Goal: Task Accomplishment & Management: Use online tool/utility

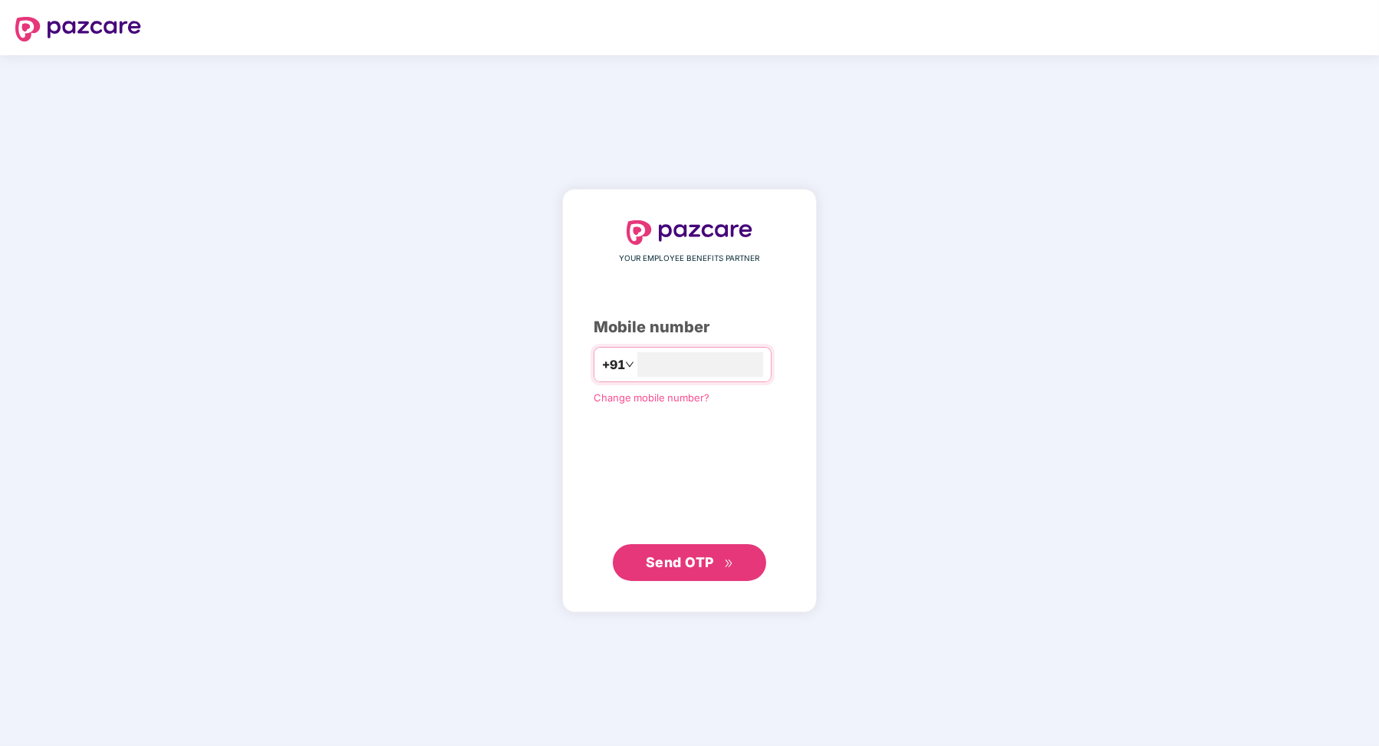
type input "**********"
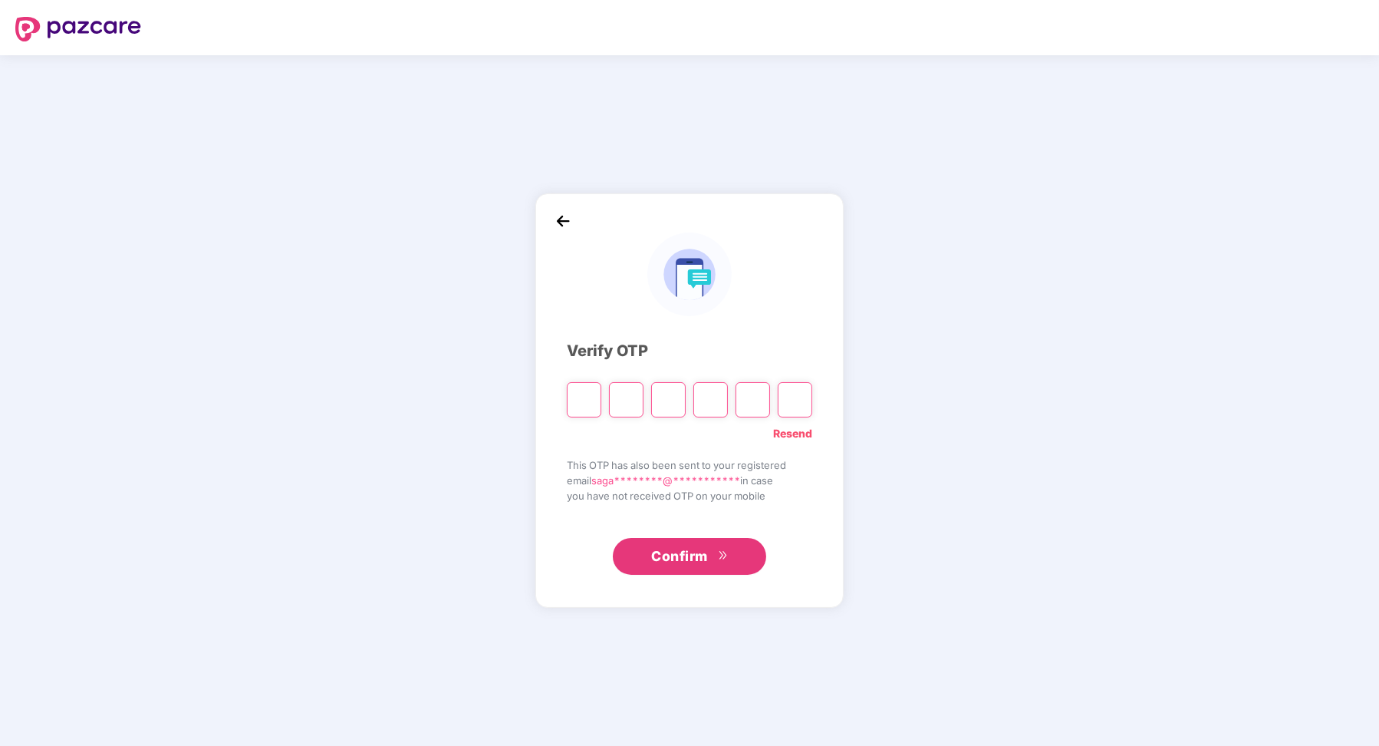
type input "*"
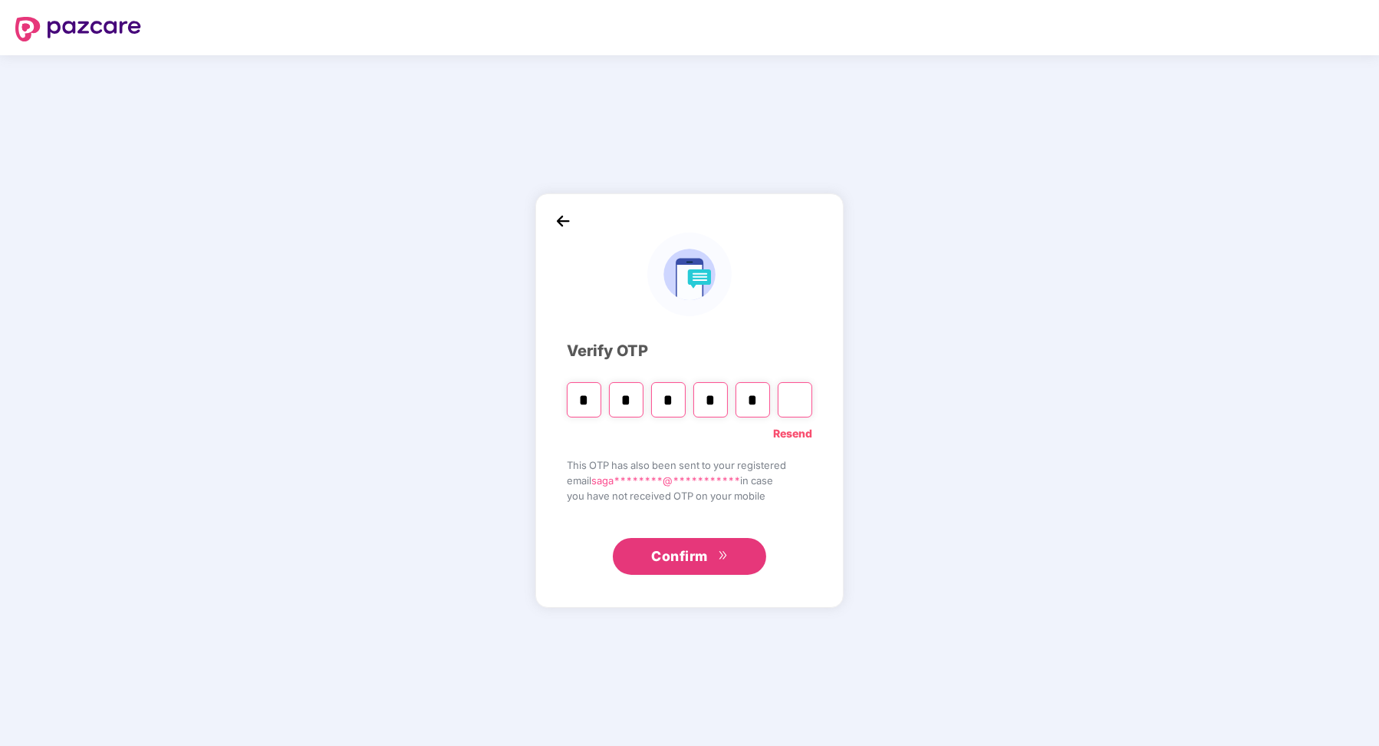
type input "*"
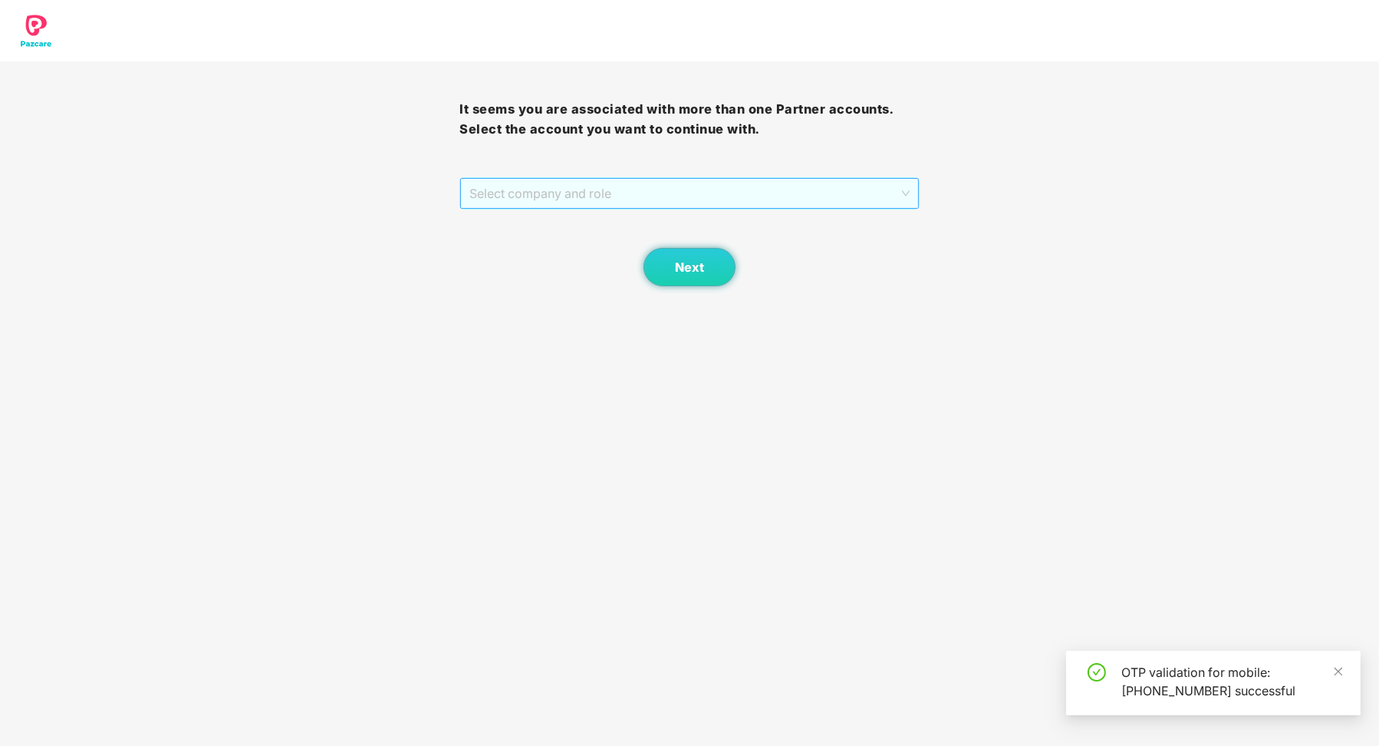
click at [498, 198] on span "Select company and role" at bounding box center [689, 193] width 440 height 29
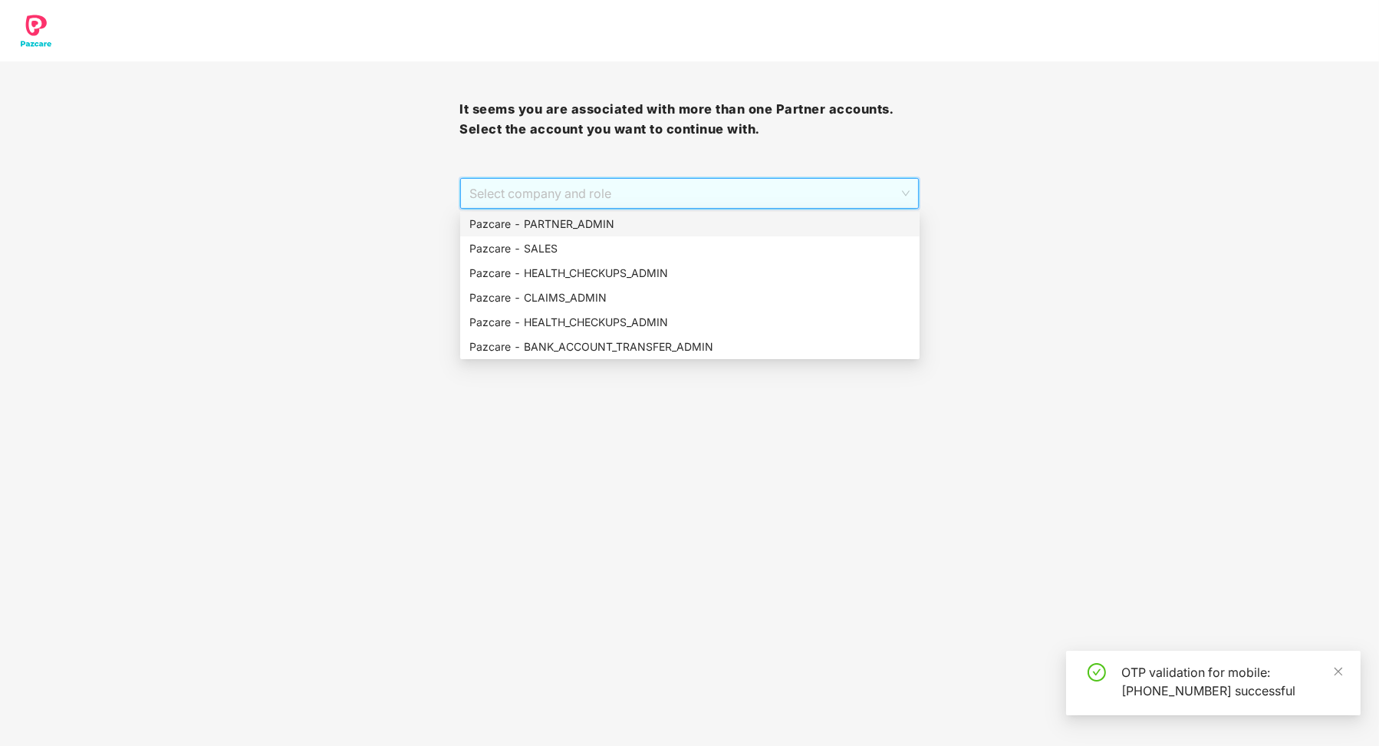
click at [502, 227] on div "Pazcare - PARTNER_ADMIN" at bounding box center [689, 224] width 441 height 17
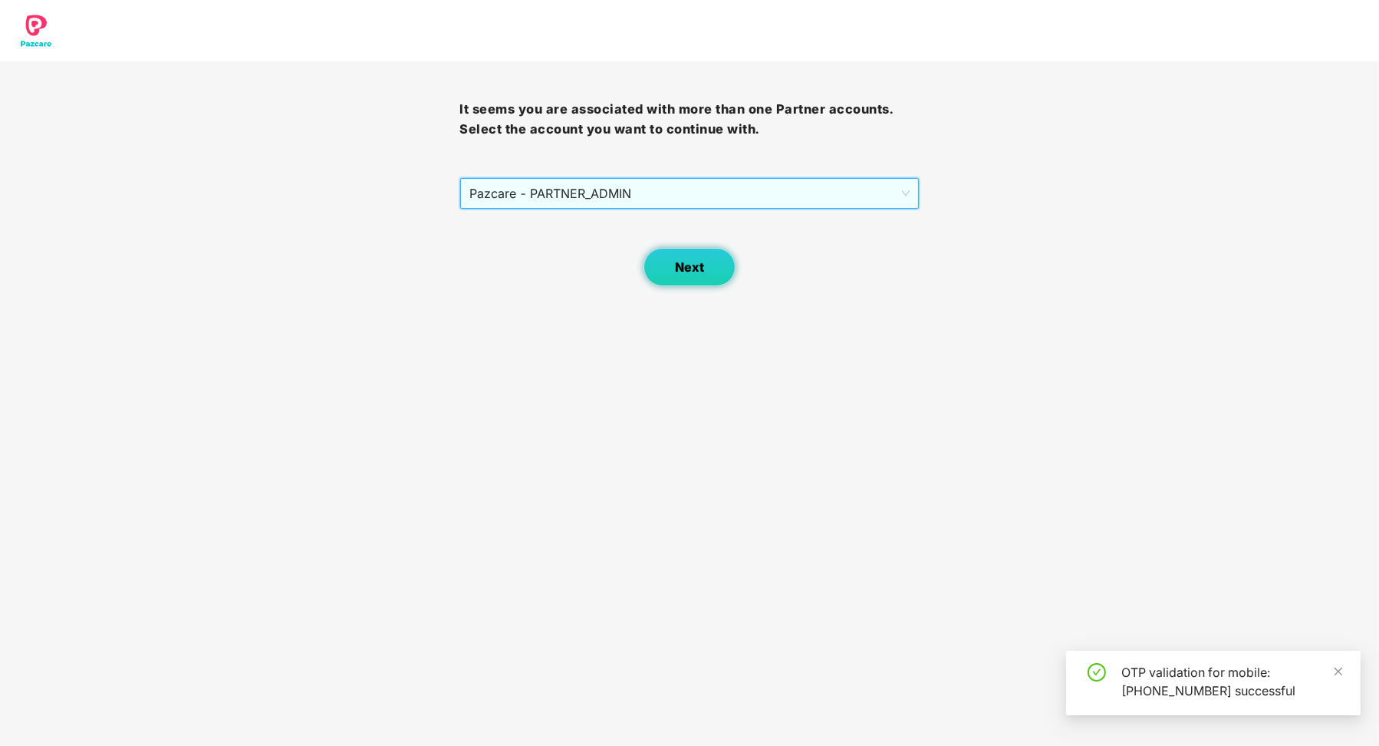
click at [693, 264] on span "Next" at bounding box center [689, 267] width 29 height 15
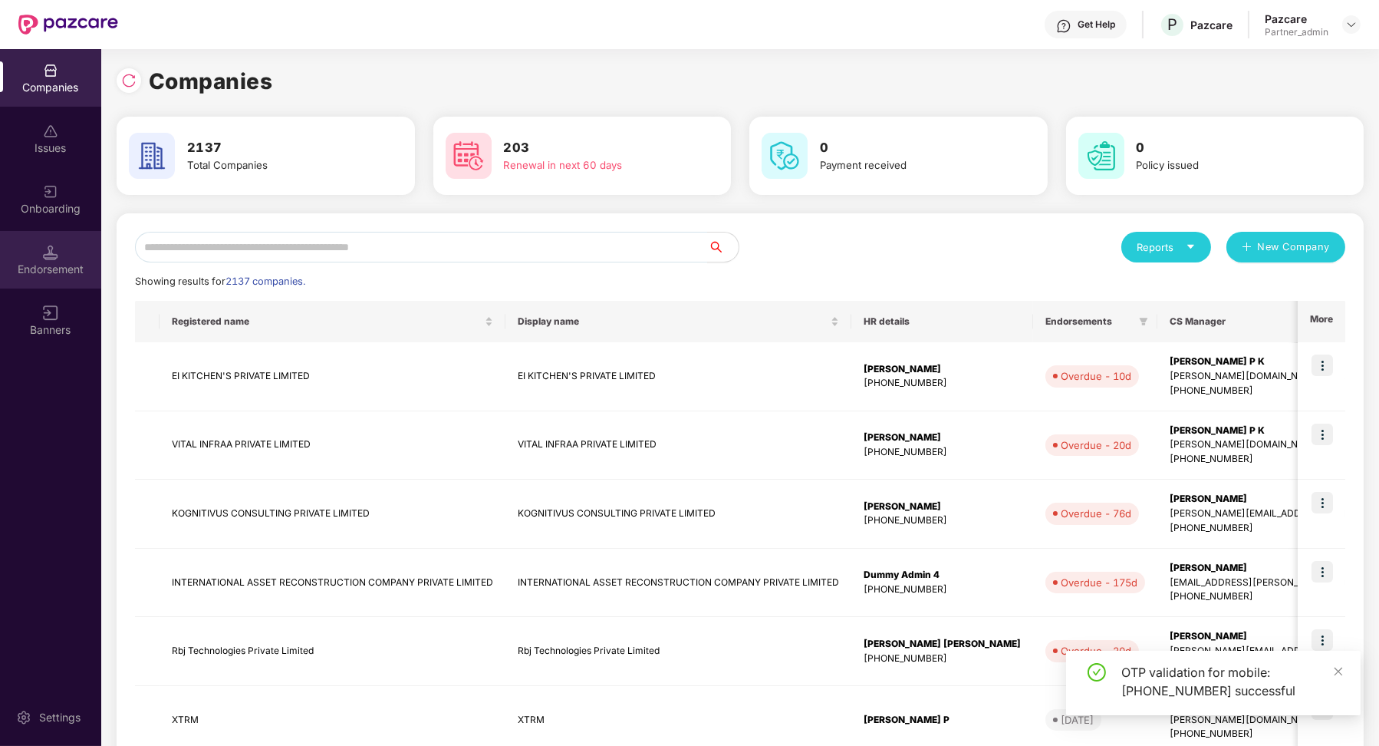
click at [25, 265] on div "Endorsement" at bounding box center [50, 269] width 101 height 15
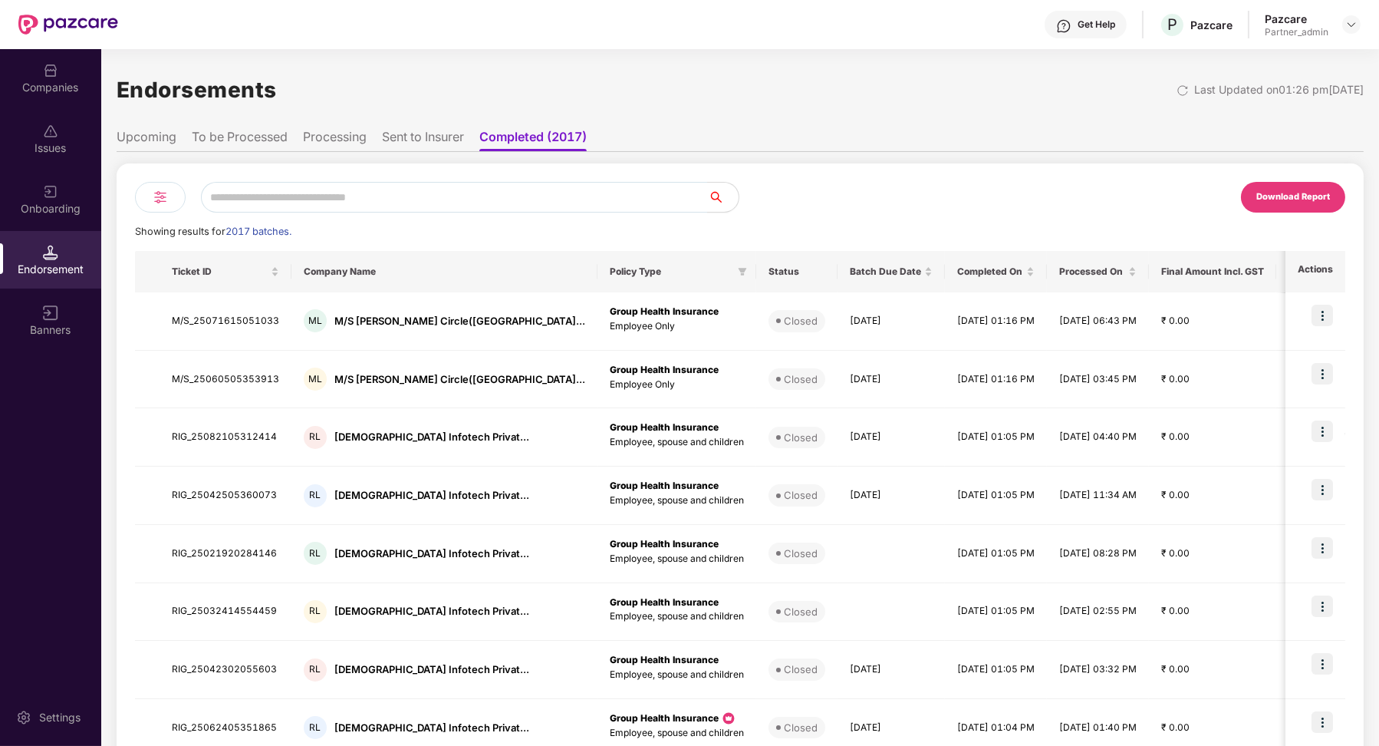
click at [159, 205] on img at bounding box center [160, 197] width 18 height 18
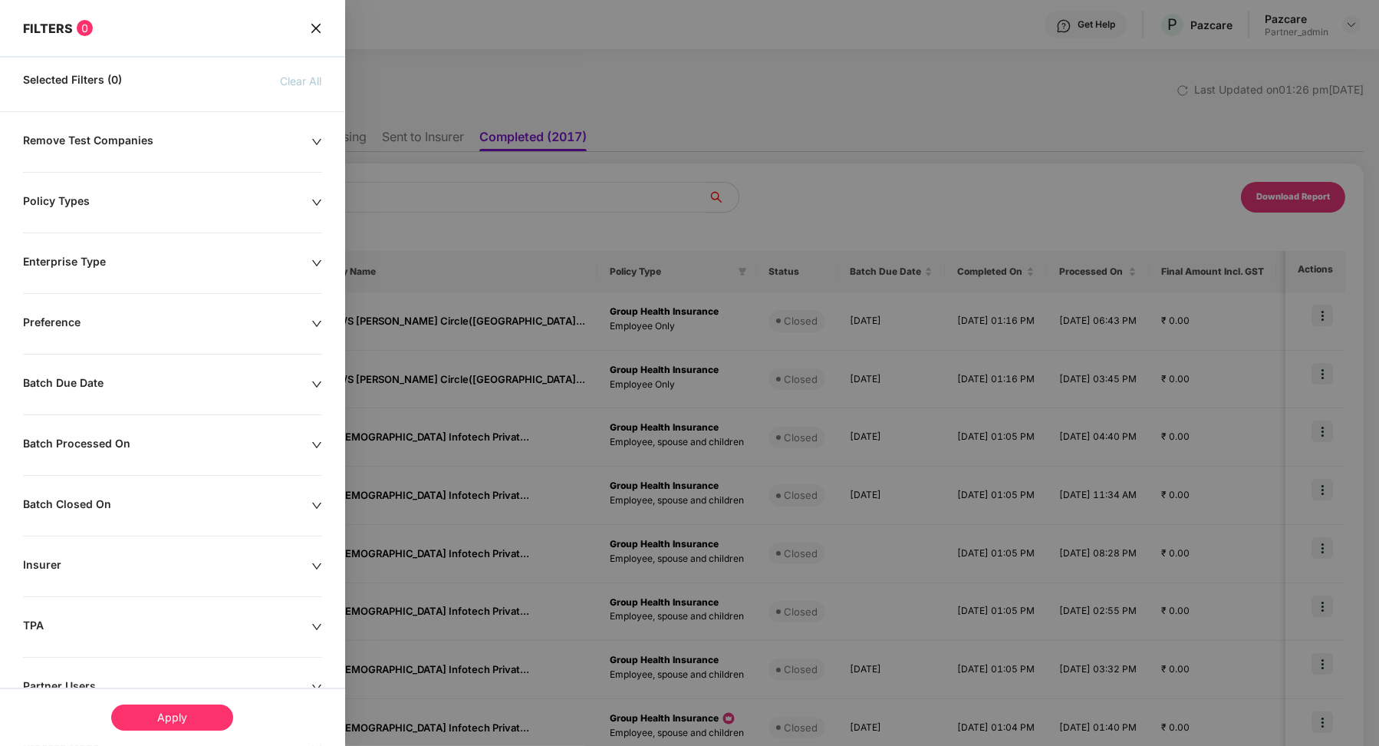
scroll to position [111, 0]
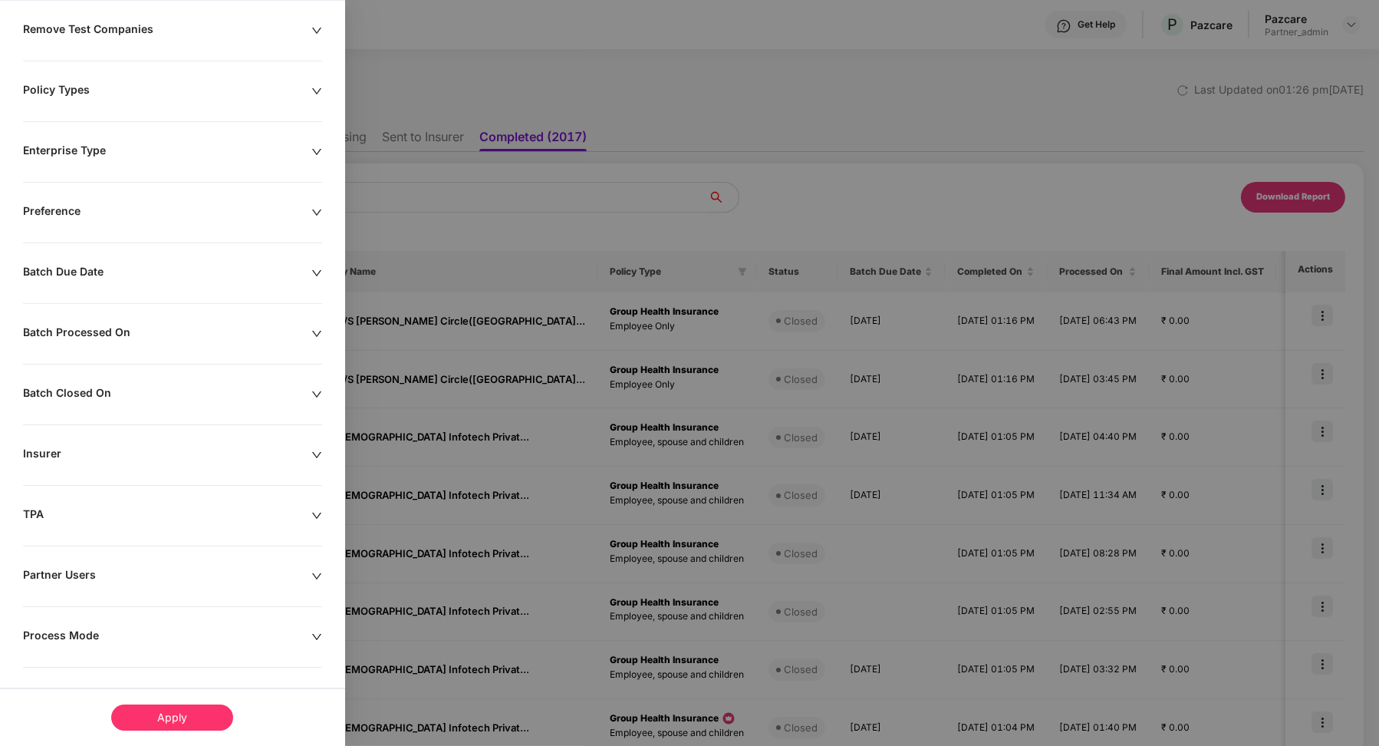
click at [84, 639] on div "Process Mode" at bounding box center [167, 636] width 288 height 17
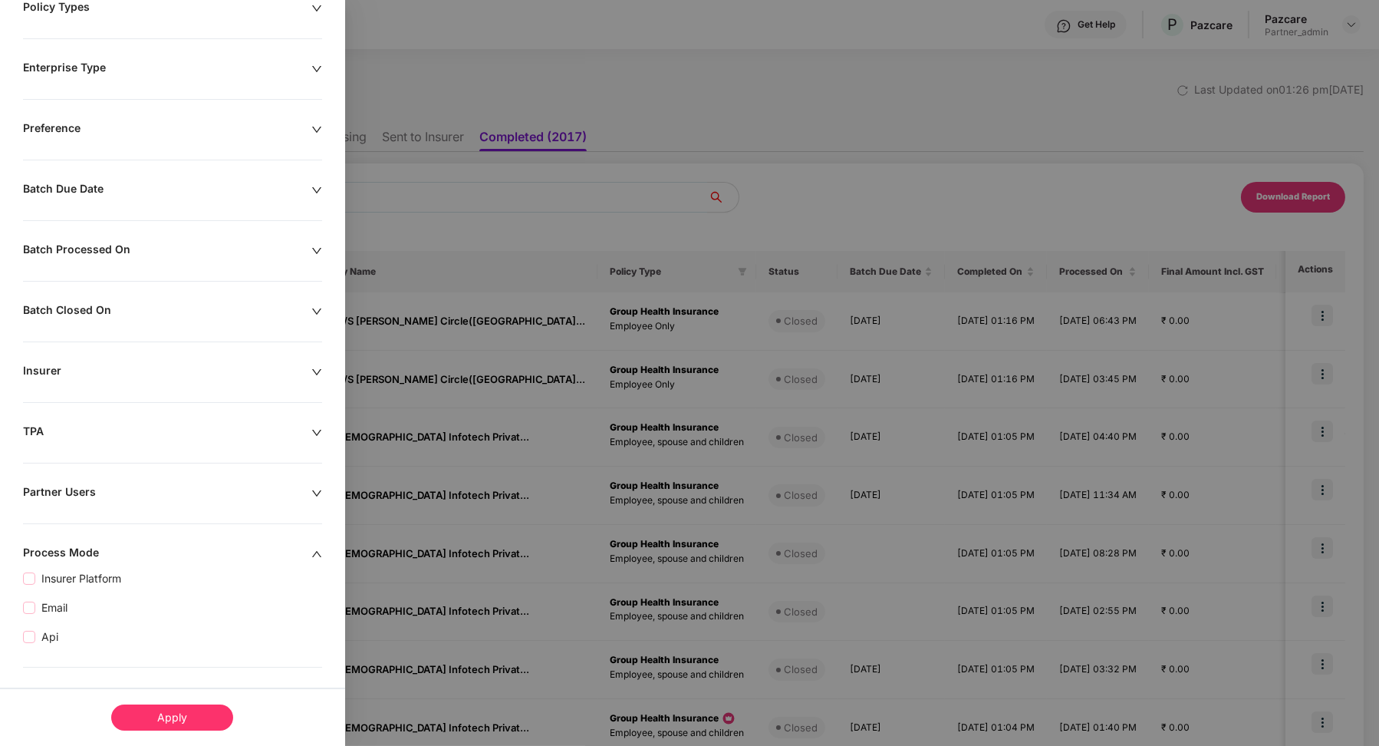
drag, startPoint x: 48, startPoint y: 635, endPoint x: 80, endPoint y: 658, distance: 39.0
click at [48, 636] on span "Api" at bounding box center [49, 636] width 29 height 17
click at [159, 715] on div "Apply" at bounding box center [172, 717] width 122 height 26
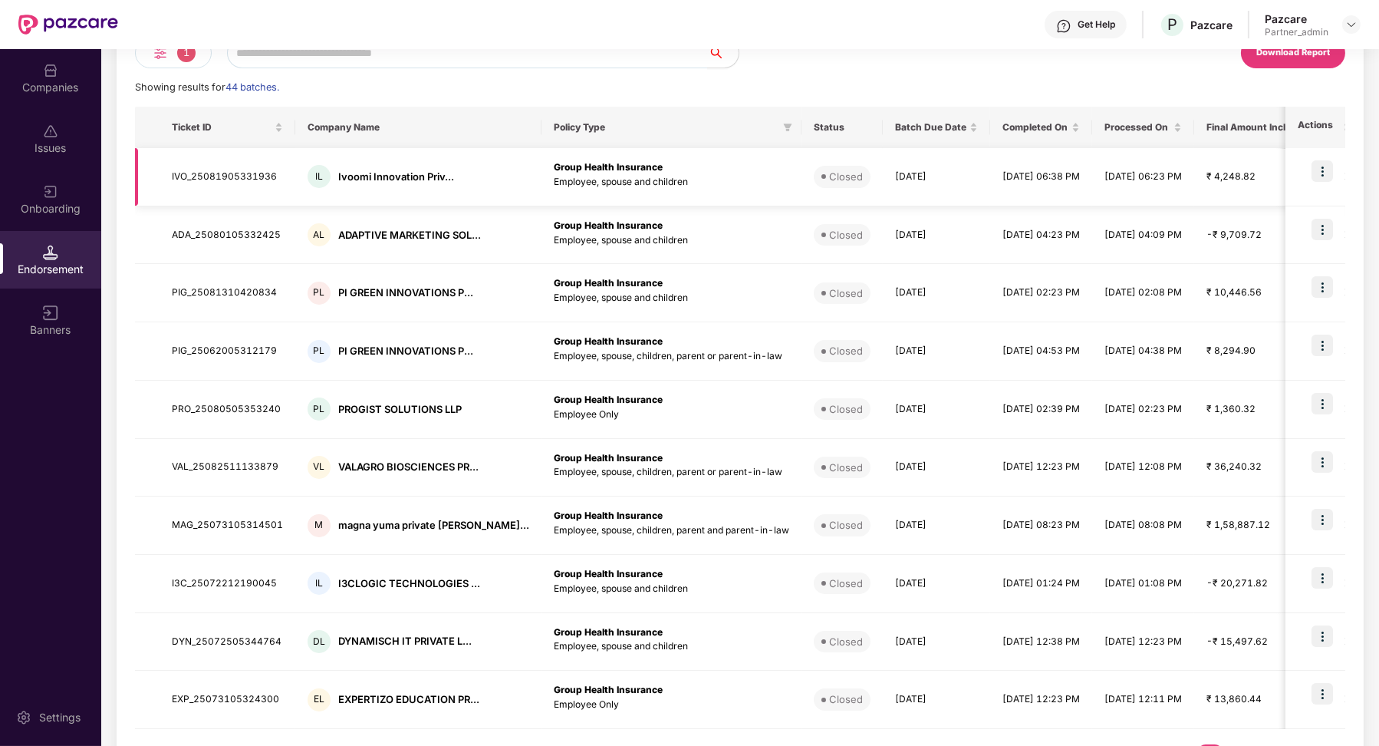
scroll to position [197, 0]
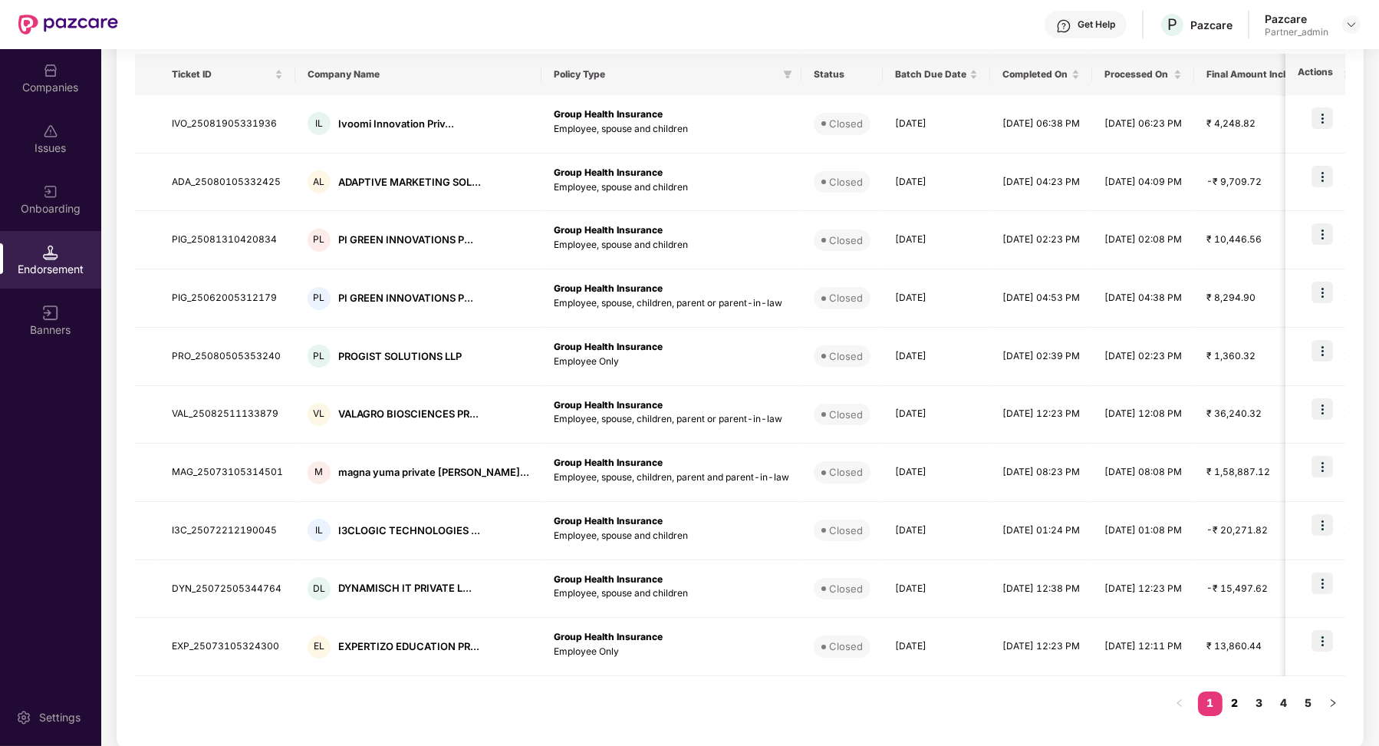
click at [1238, 695] on link "2" at bounding box center [1235, 702] width 25 height 23
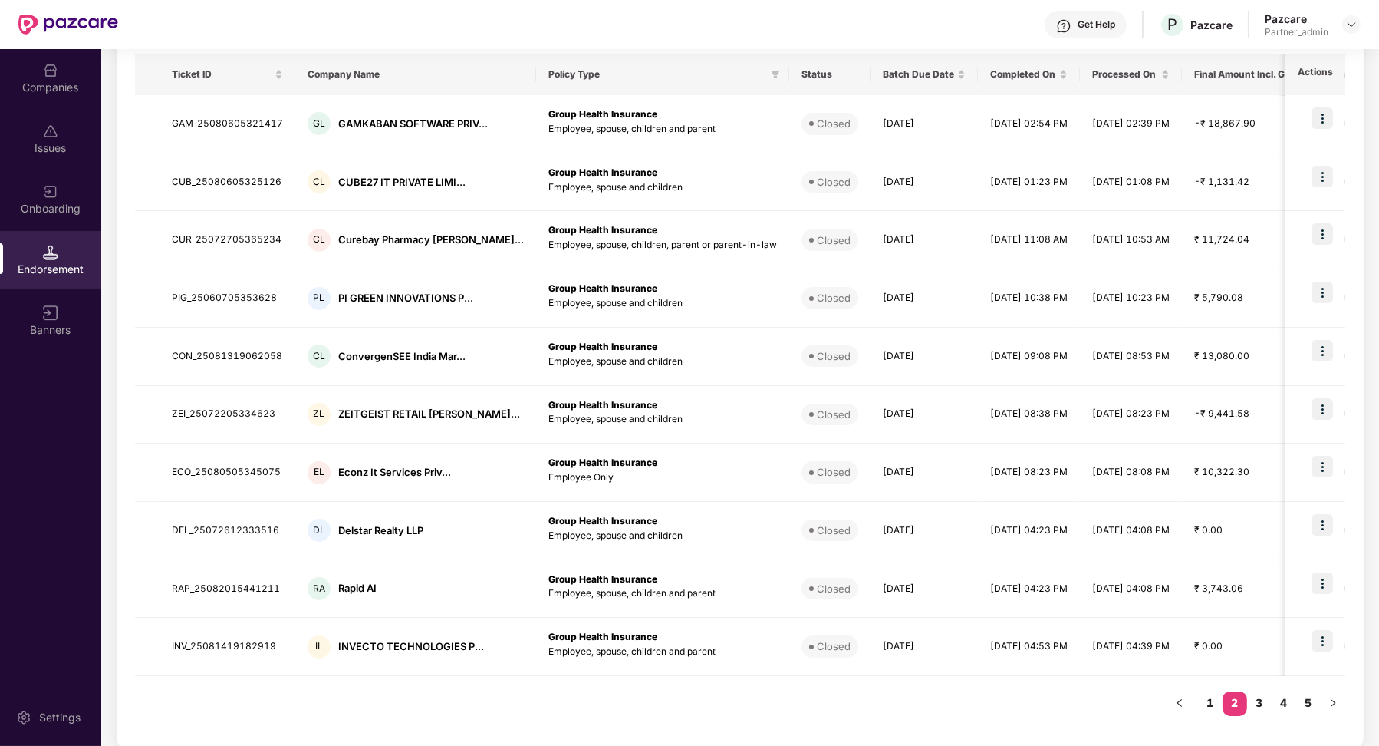
scroll to position [0, 0]
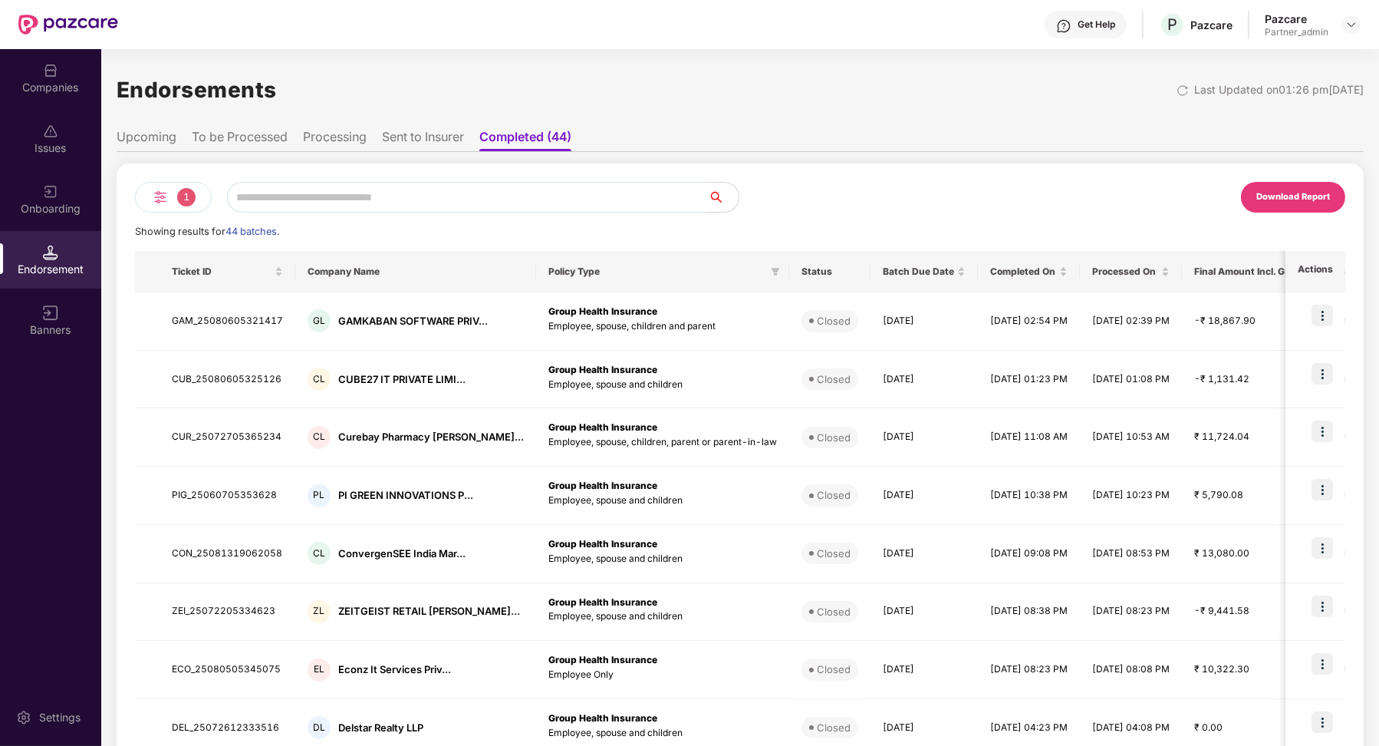
click at [463, 199] on input "text" at bounding box center [467, 197] width 481 height 31
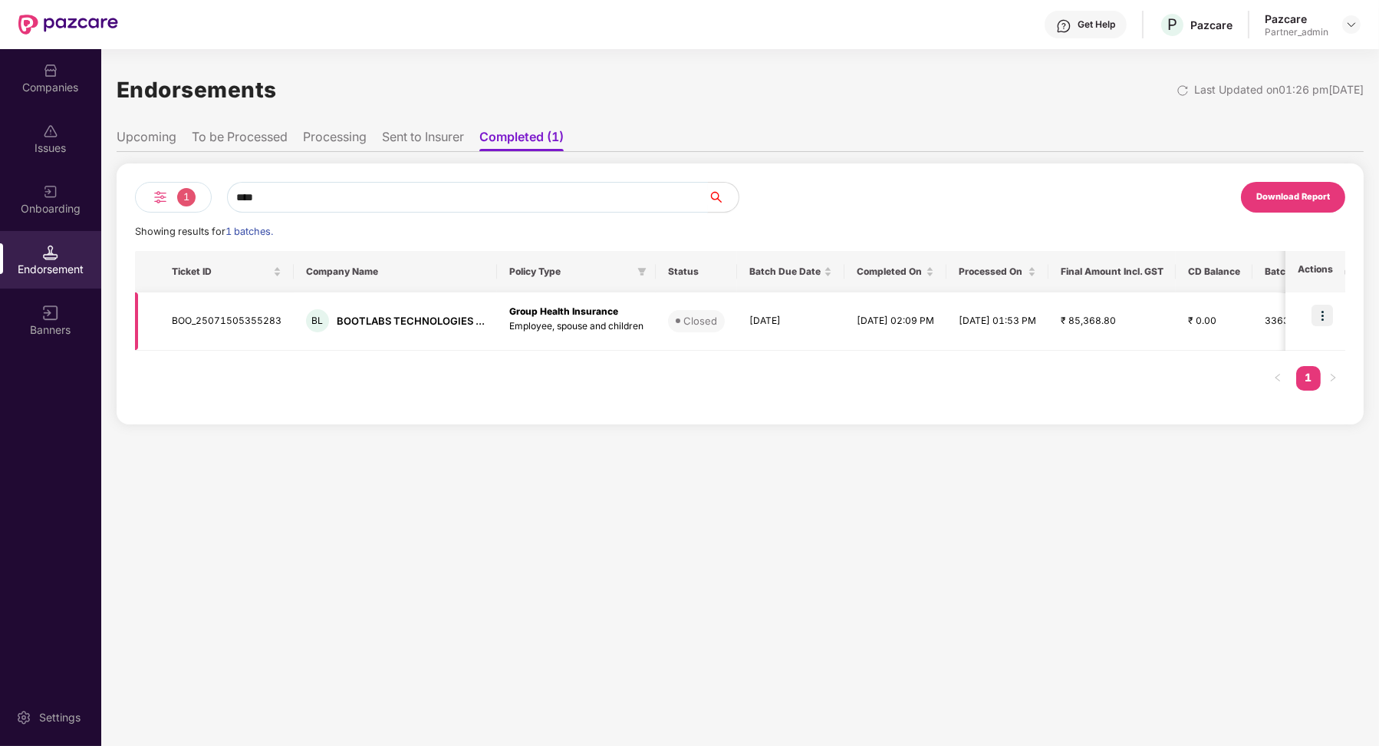
type input "****"
click at [220, 325] on td "BOO_25071505355283" at bounding box center [227, 321] width 134 height 58
click at [219, 325] on td "BOO_25071505355283" at bounding box center [227, 321] width 134 height 58
copy td "BOO_25071505355283"
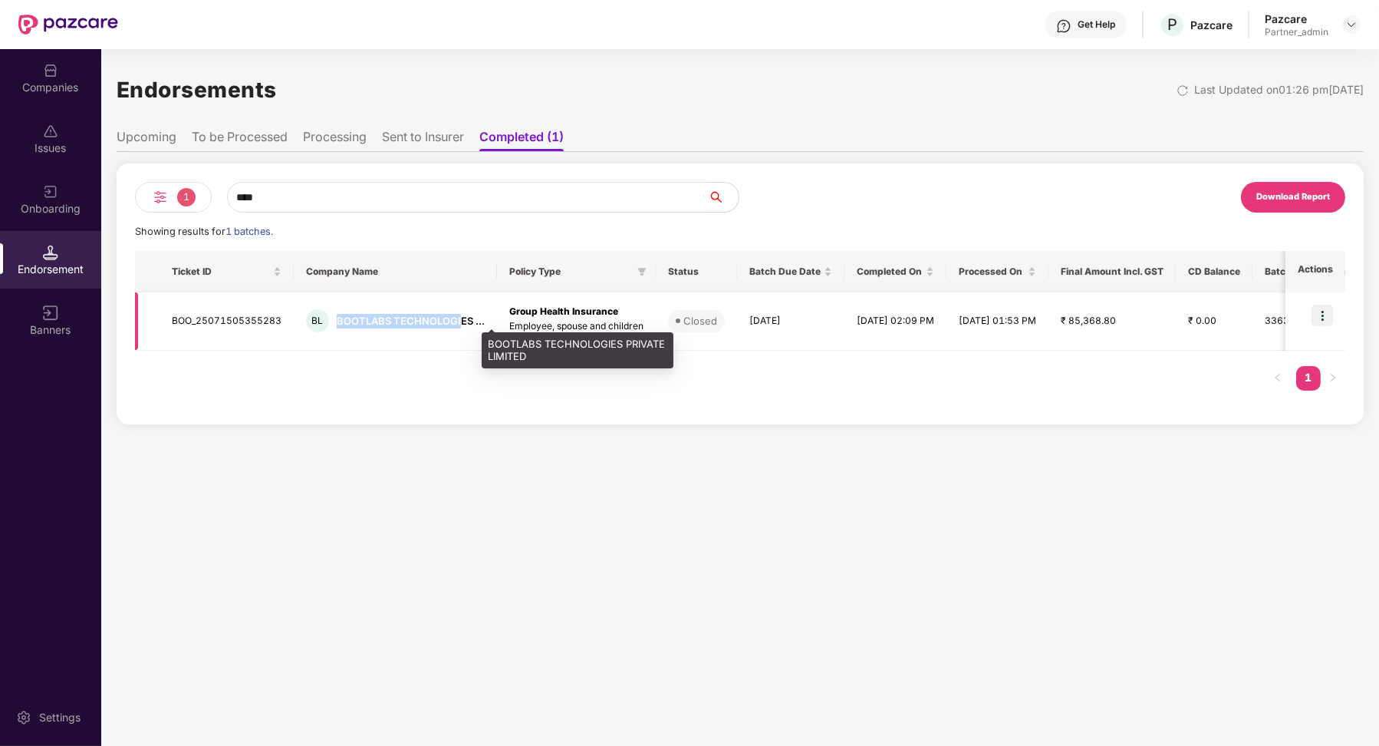
drag, startPoint x: 333, startPoint y: 320, endPoint x: 458, endPoint y: 320, distance: 125.0
click at [458, 320] on div "BL BOOTLABS TECHNOLOGIES ..." at bounding box center [395, 320] width 179 height 23
copy div "BOOTLABS TECHNOLOGI"
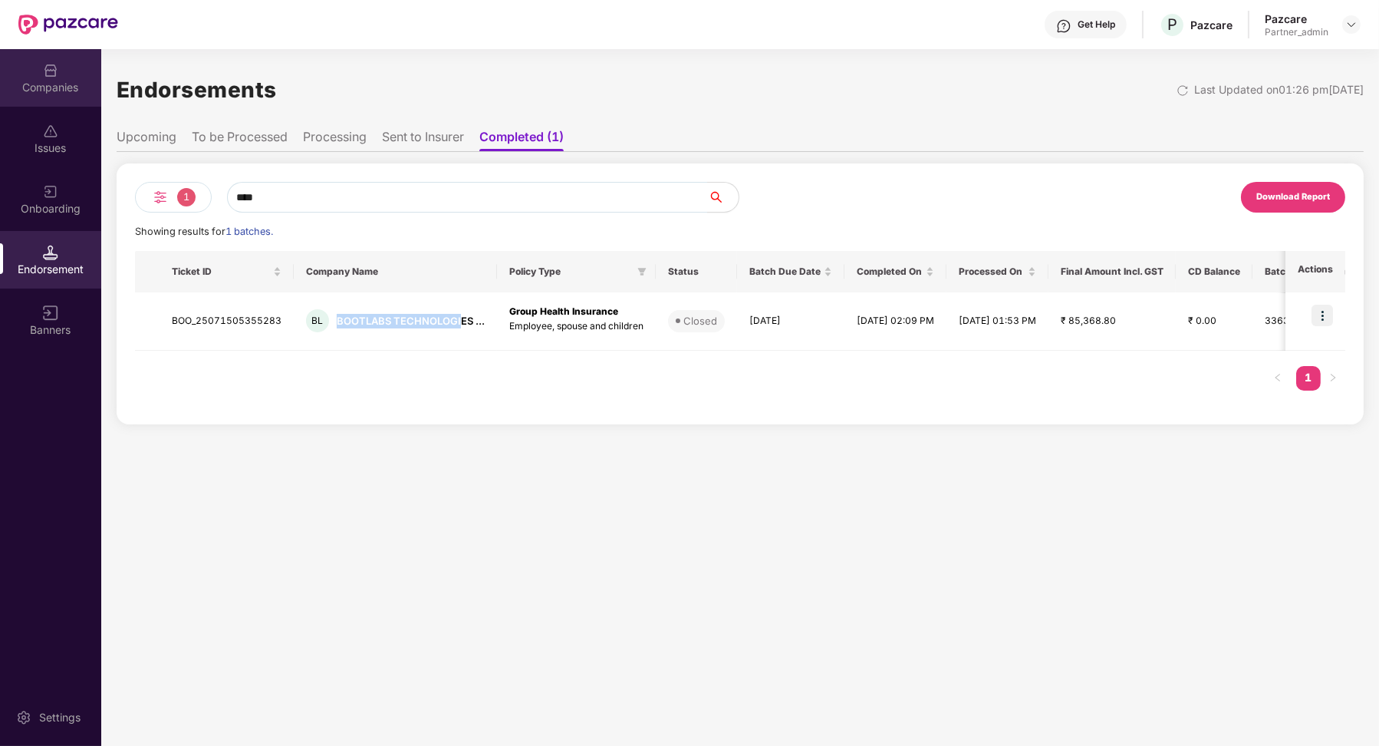
click at [50, 76] on img at bounding box center [50, 70] width 15 height 15
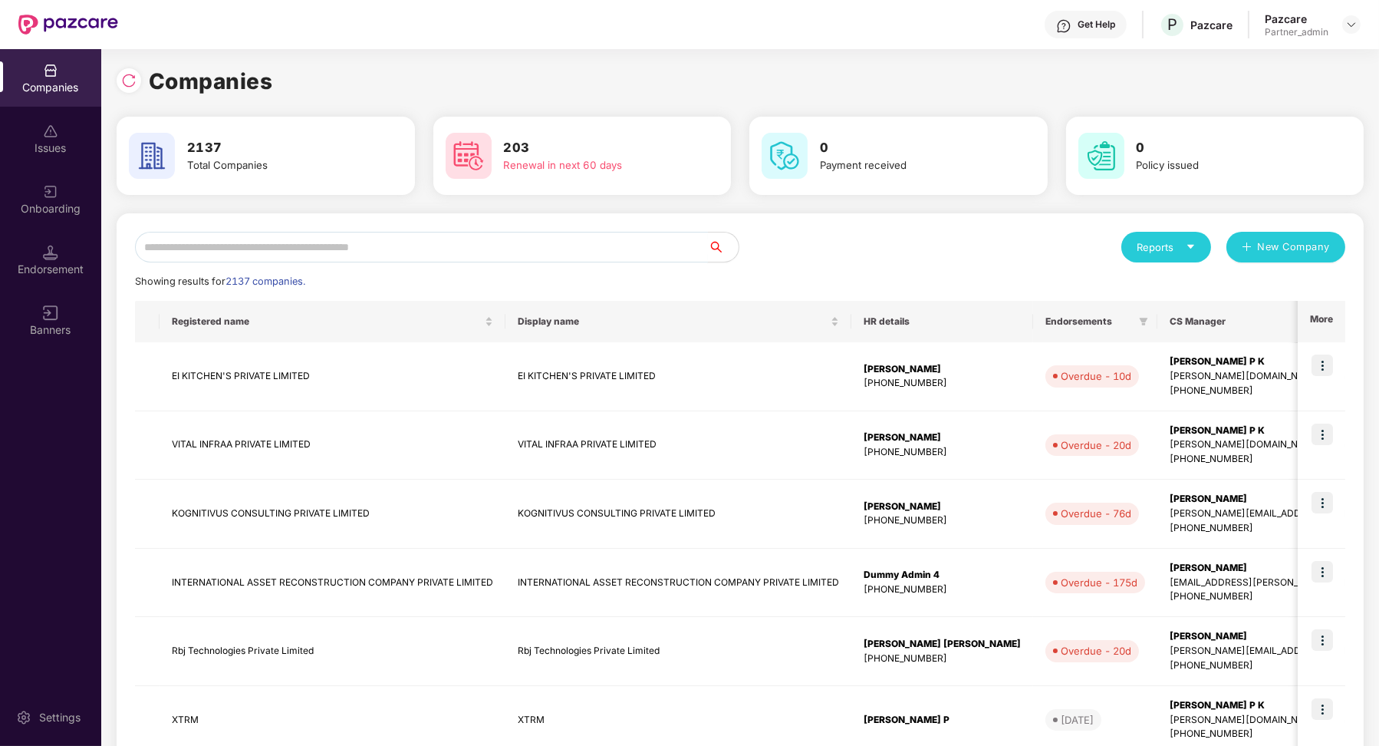
click at [222, 252] on input "text" at bounding box center [421, 247] width 573 height 31
paste input "**********"
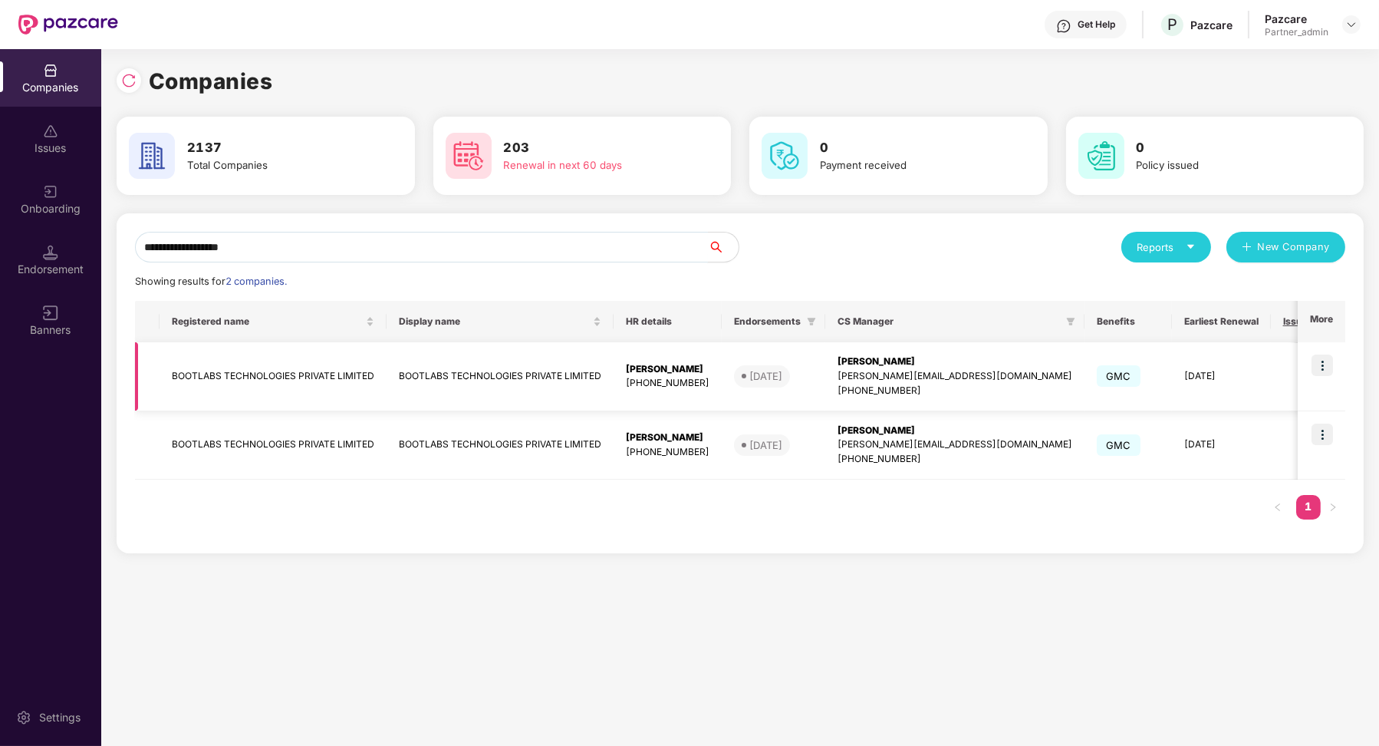
type input "**********"
click at [1318, 367] on img at bounding box center [1322, 364] width 21 height 21
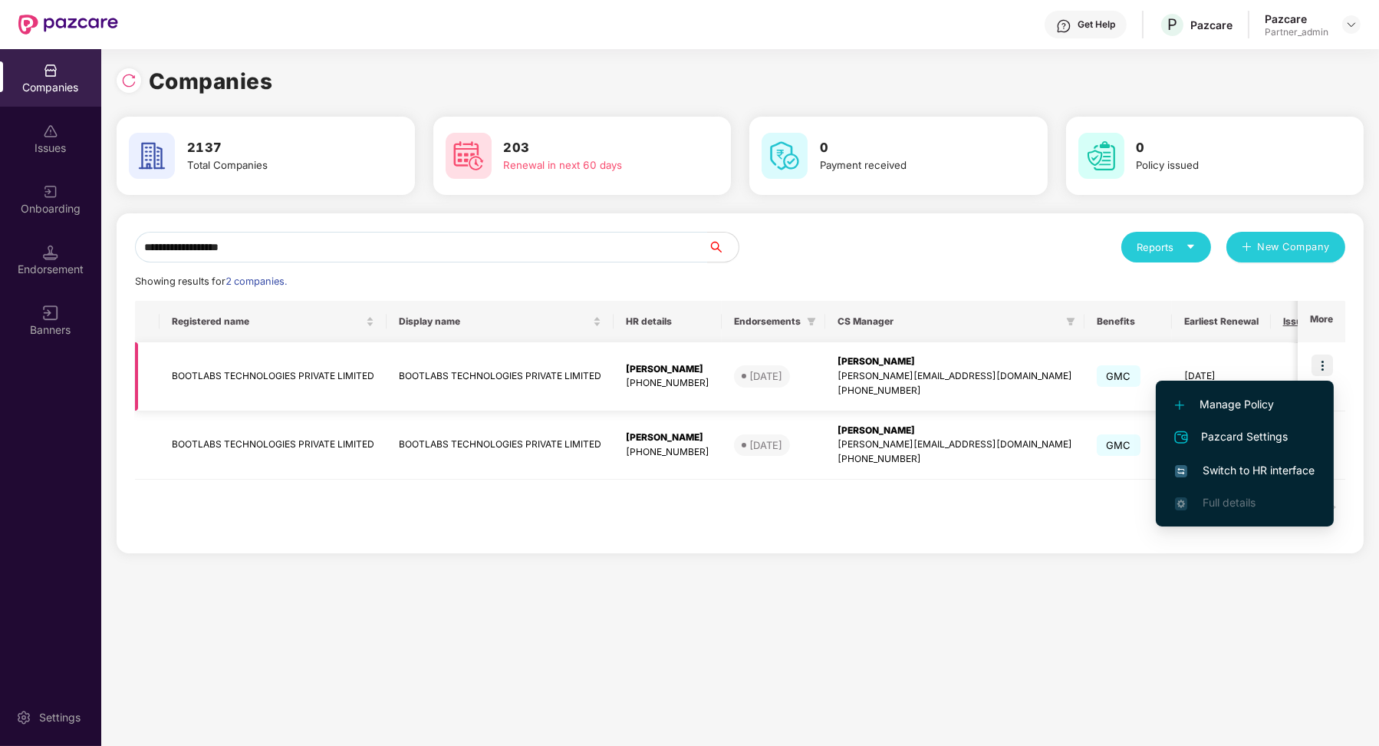
click at [1085, 396] on td "GMC" at bounding box center [1128, 376] width 87 height 69
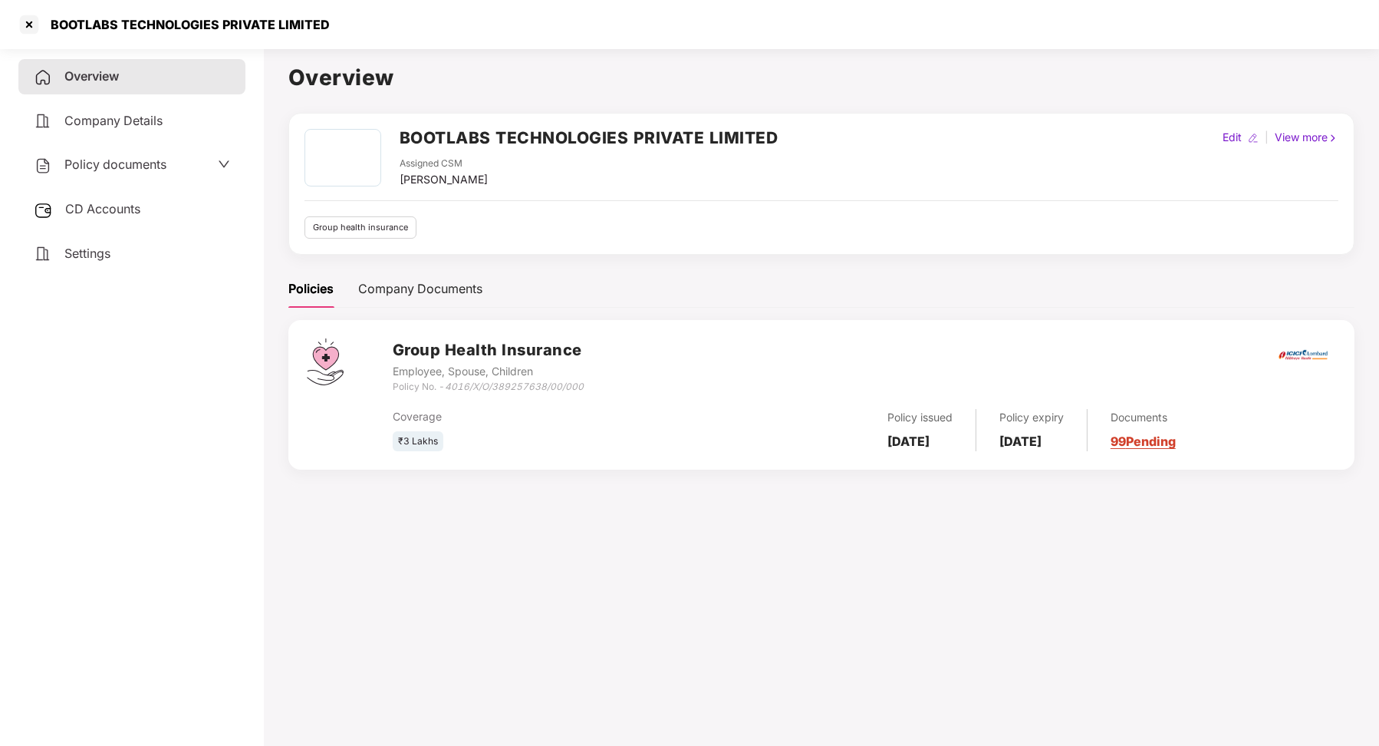
click at [130, 177] on div "Policy documents" at bounding box center [131, 164] width 227 height 35
click at [123, 169] on span "Policy documents" at bounding box center [115, 163] width 102 height 15
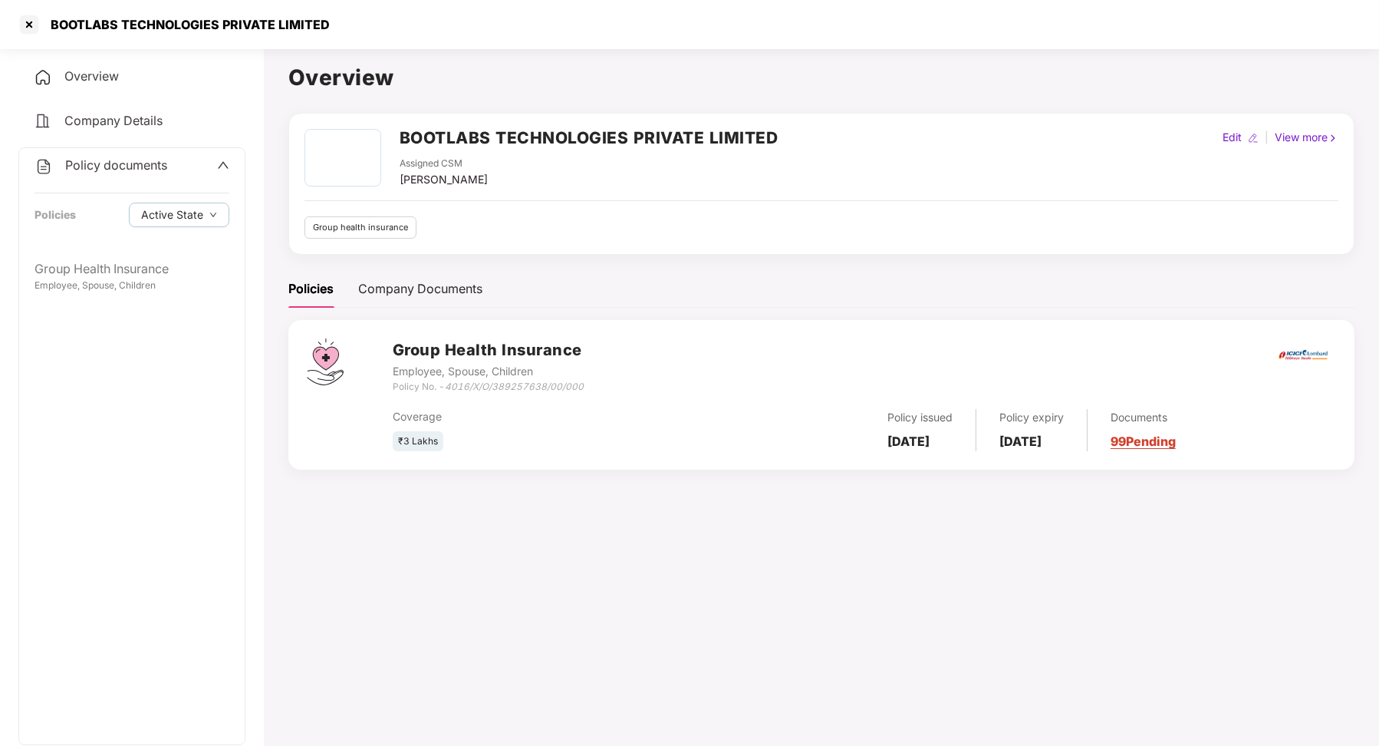
click at [128, 170] on span "Policy documents" at bounding box center [116, 164] width 102 height 15
click at [120, 214] on span "CD Accounts" at bounding box center [102, 208] width 75 height 15
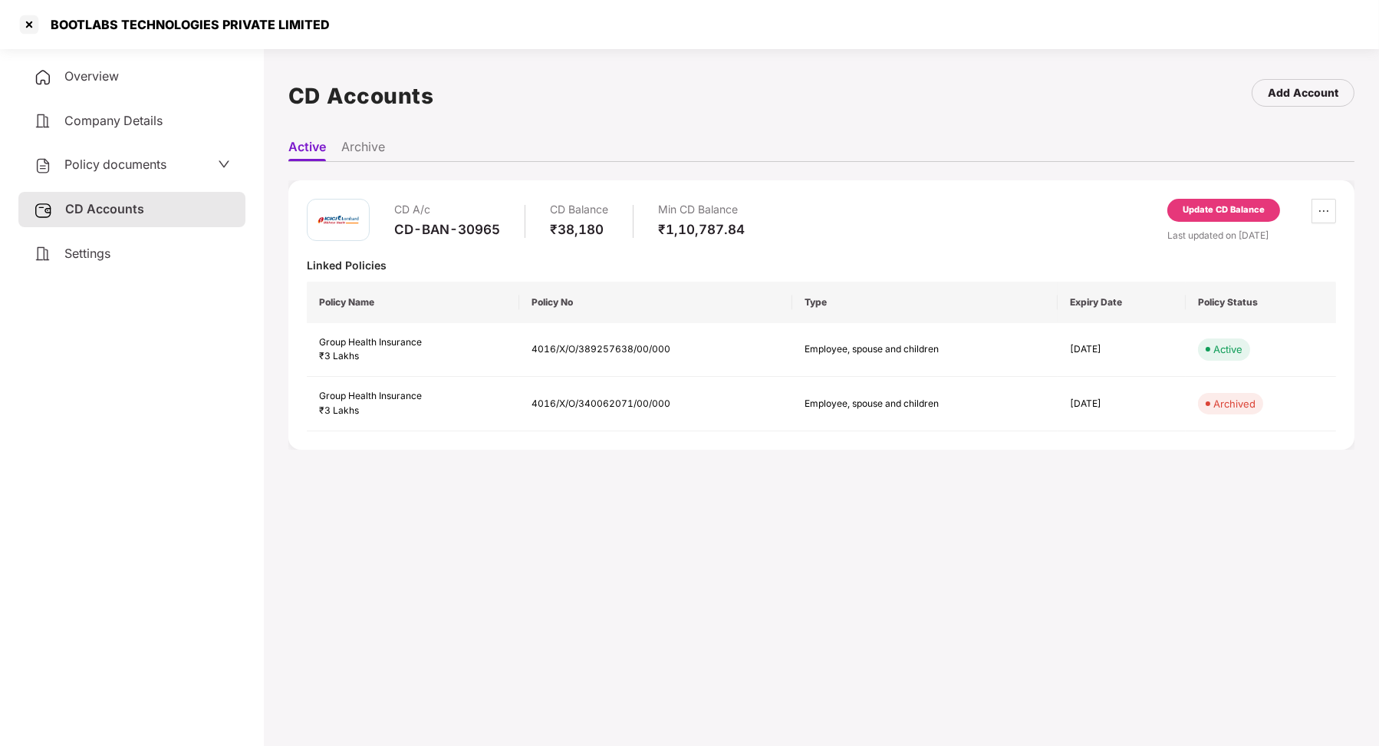
click at [1199, 214] on div "Update CD Balance" at bounding box center [1224, 210] width 82 height 14
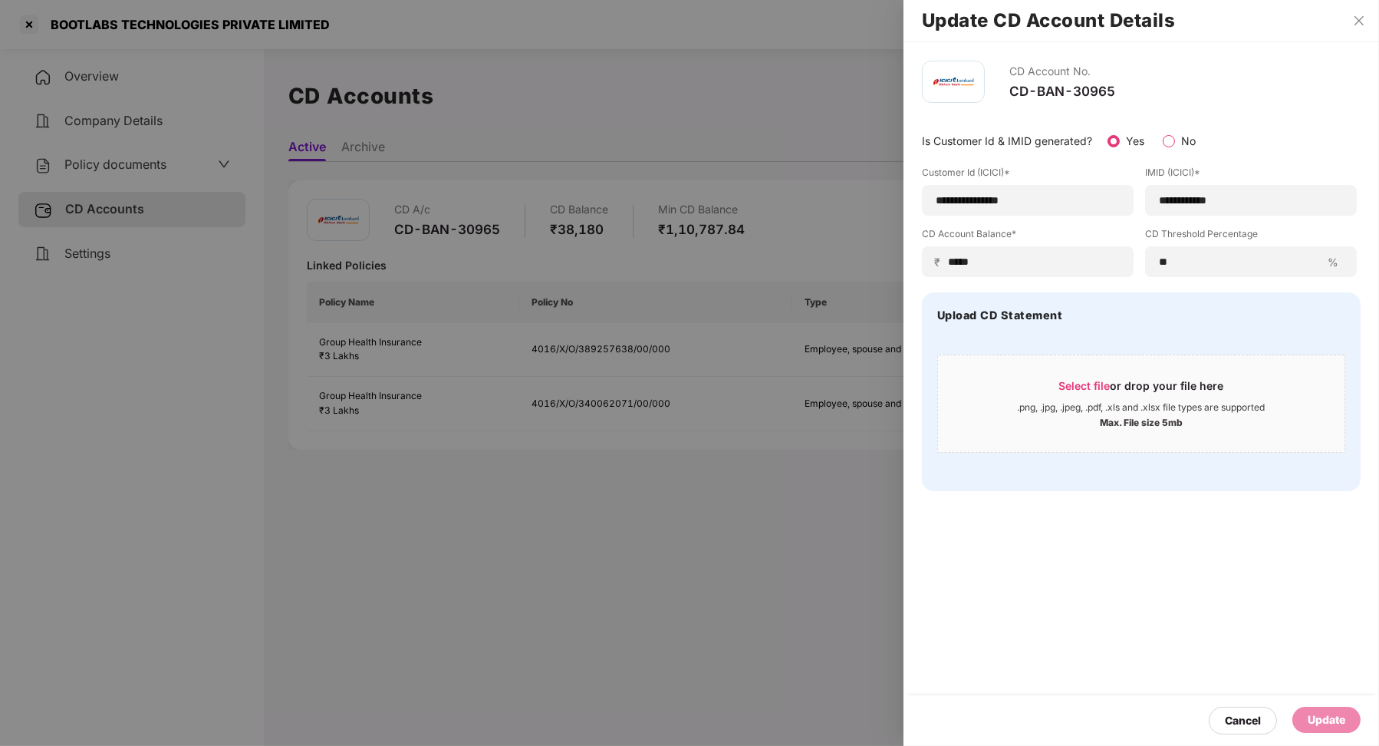
click at [712, 86] on div at bounding box center [689, 373] width 1379 height 746
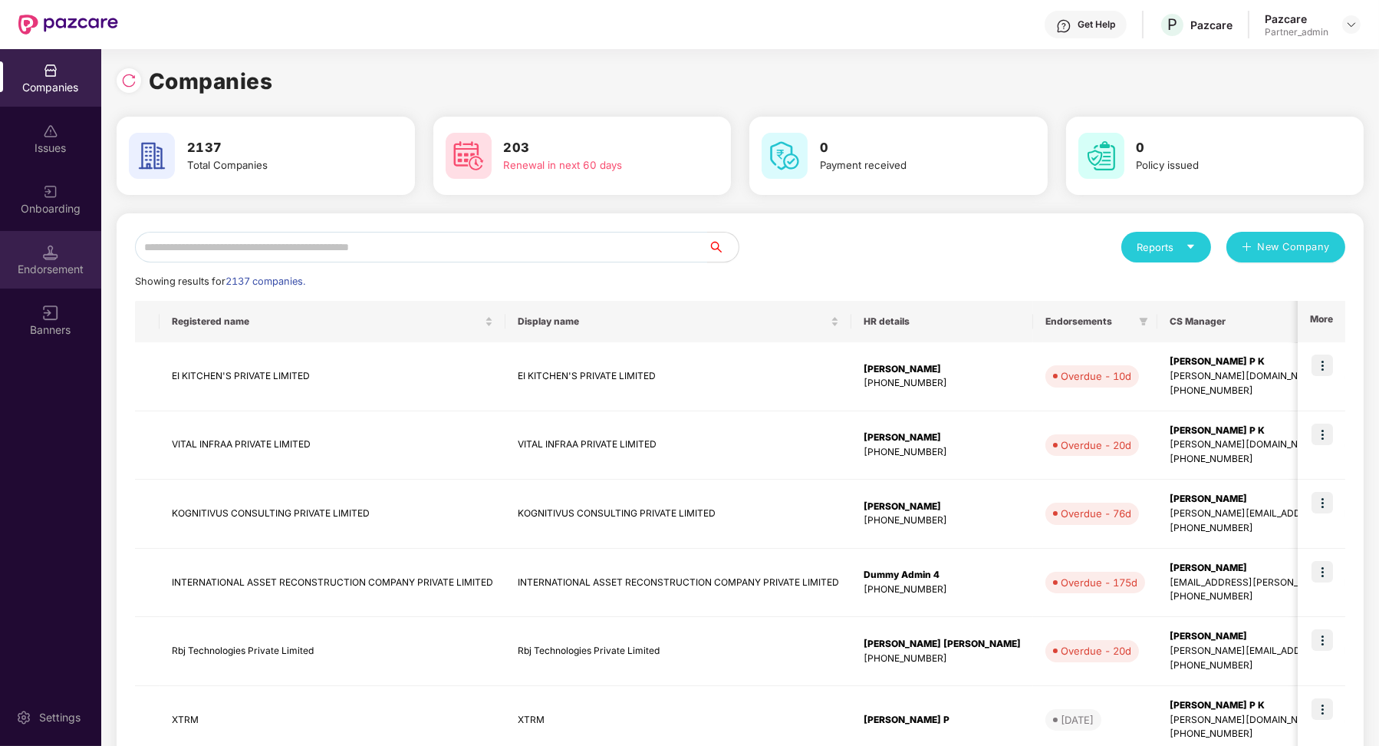
click at [41, 268] on div "Endorsement" at bounding box center [50, 269] width 101 height 15
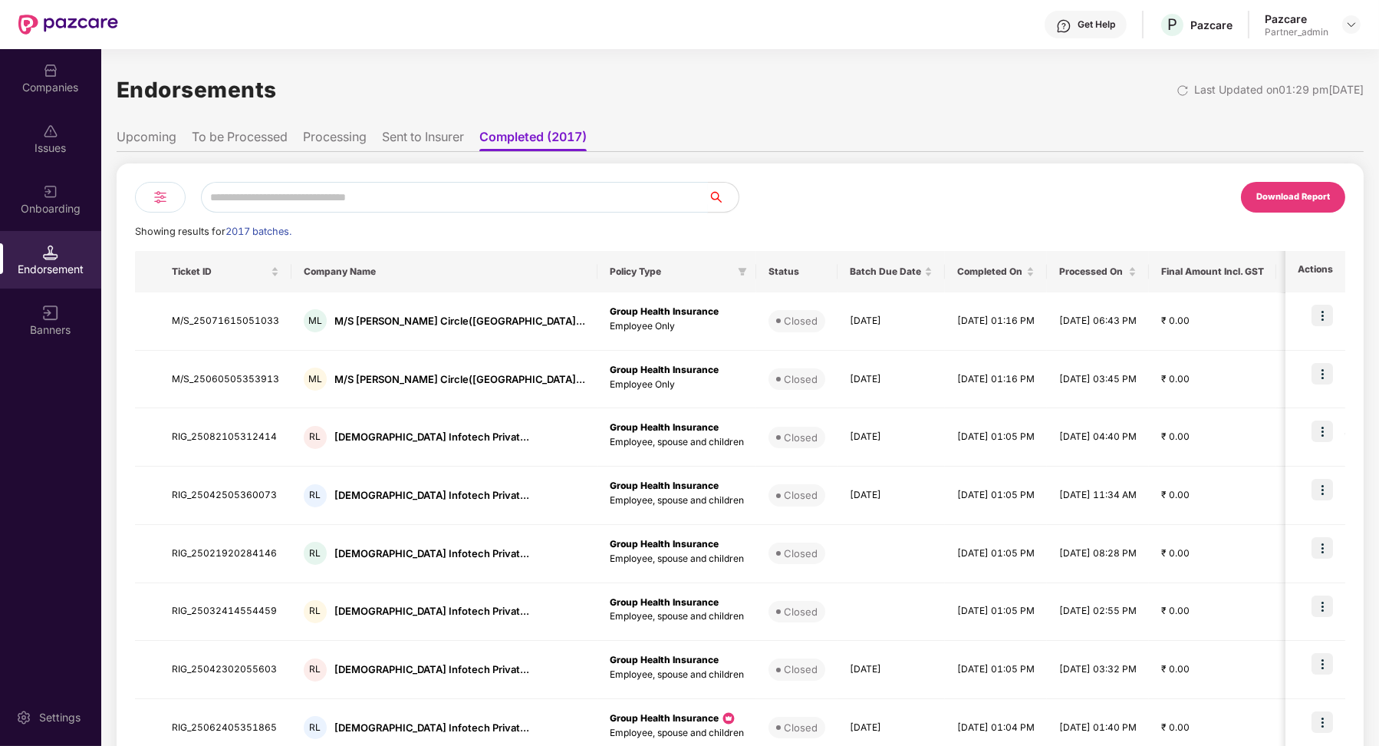
click at [317, 204] on input "text" at bounding box center [454, 197] width 507 height 31
paste input "**********"
type input "**********"
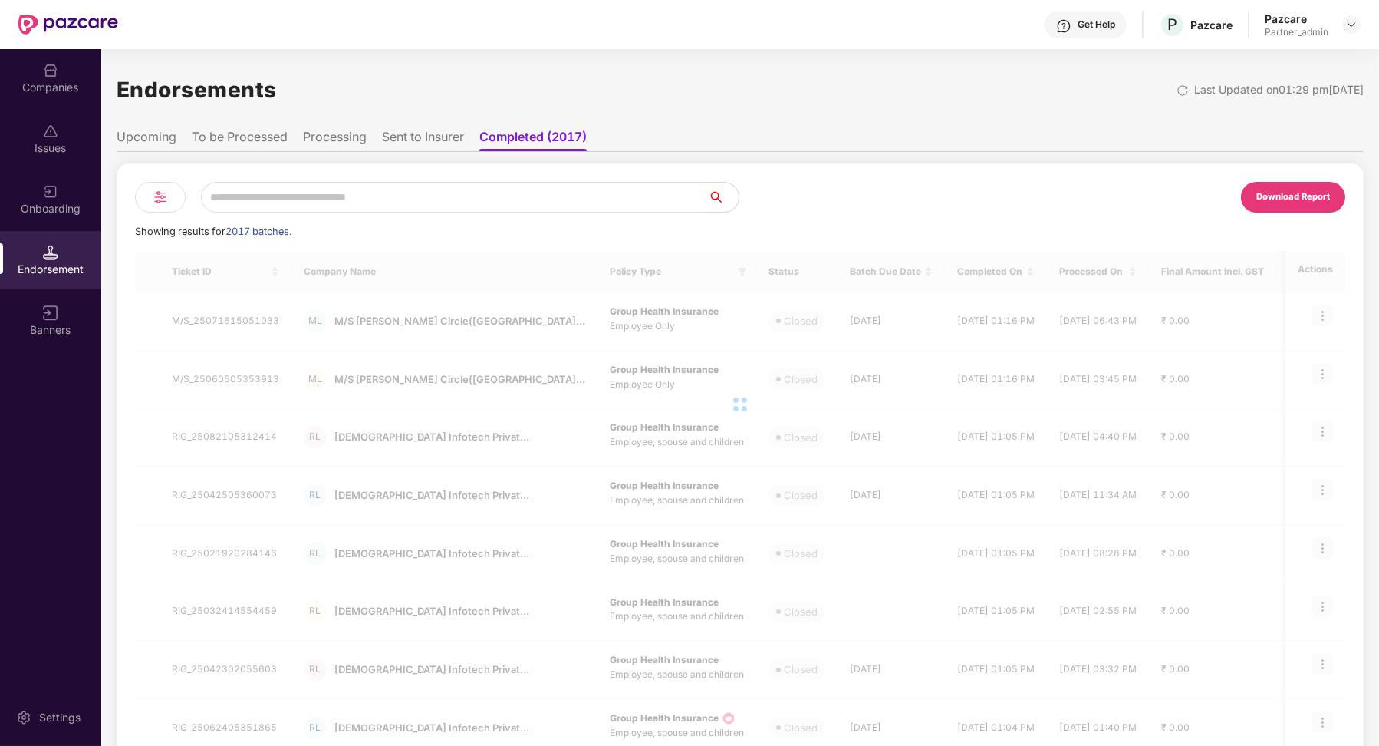
click at [73, 82] on div "Companies" at bounding box center [50, 87] width 101 height 15
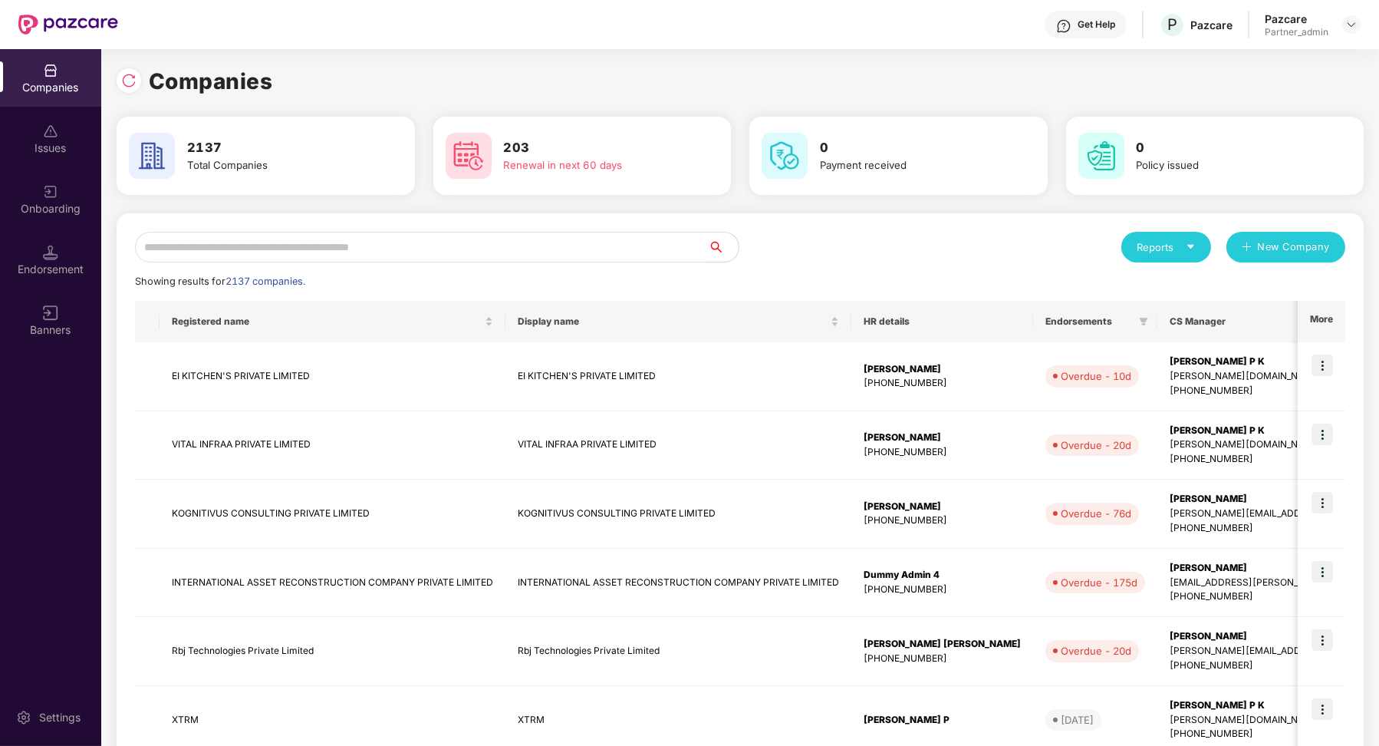
click at [262, 250] on input "text" at bounding box center [421, 247] width 573 height 31
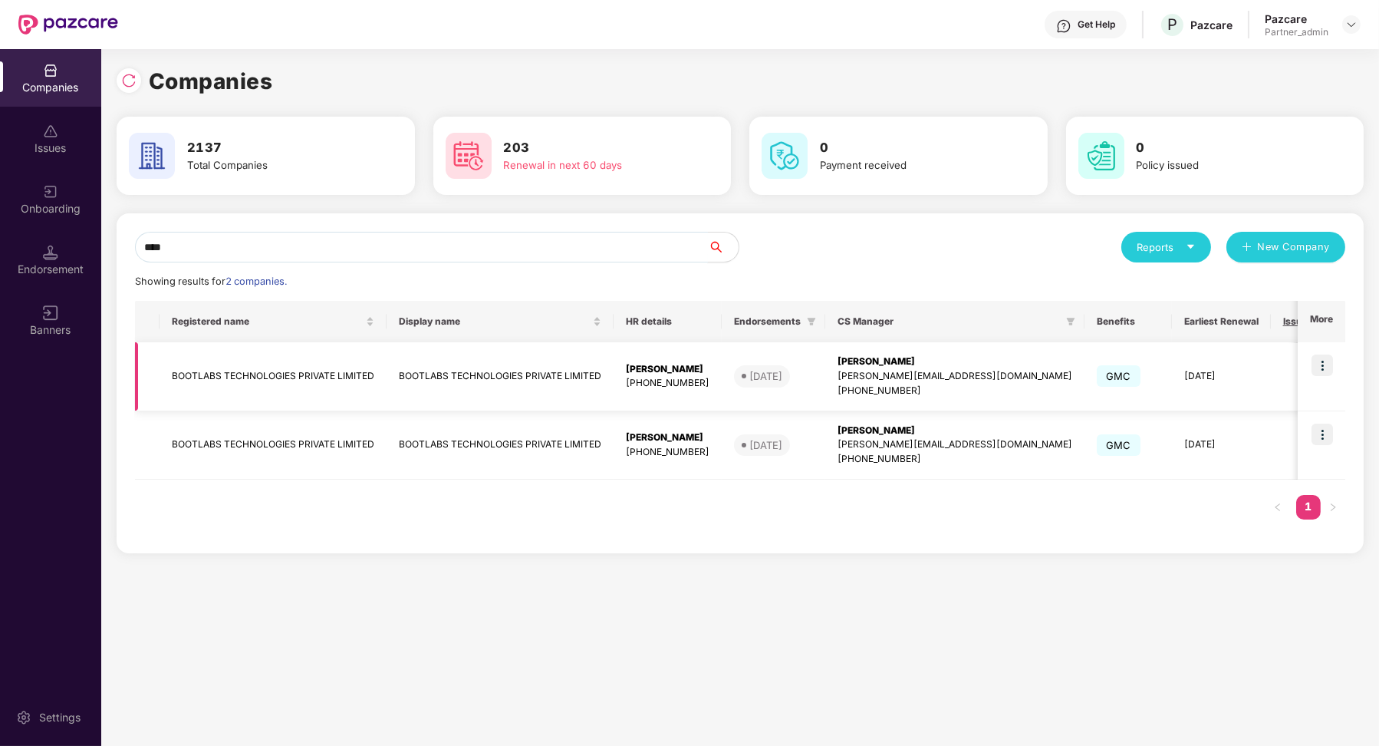
type input "****"
click at [1317, 355] on img at bounding box center [1322, 364] width 21 height 21
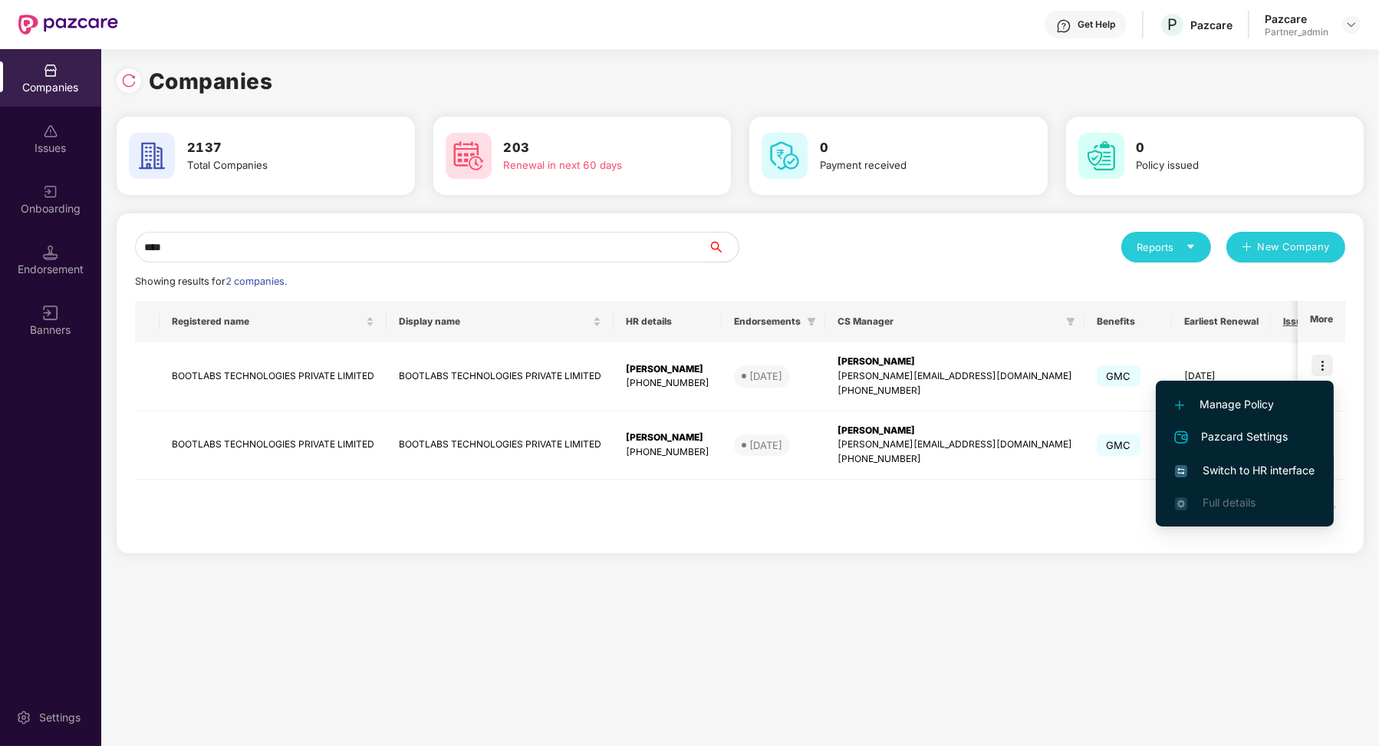
click at [1257, 478] on span "Switch to HR interface" at bounding box center [1245, 470] width 140 height 17
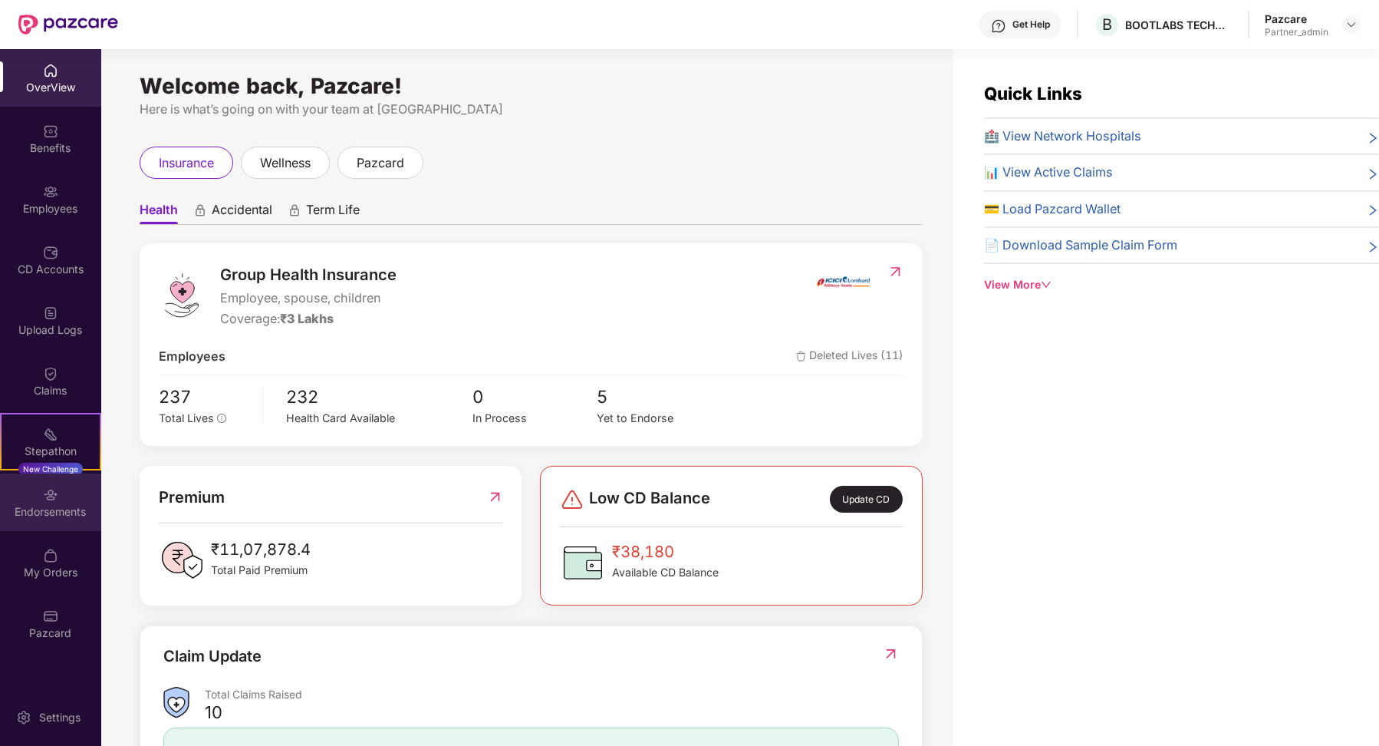
click at [50, 516] on div "Endorsements" at bounding box center [50, 511] width 101 height 15
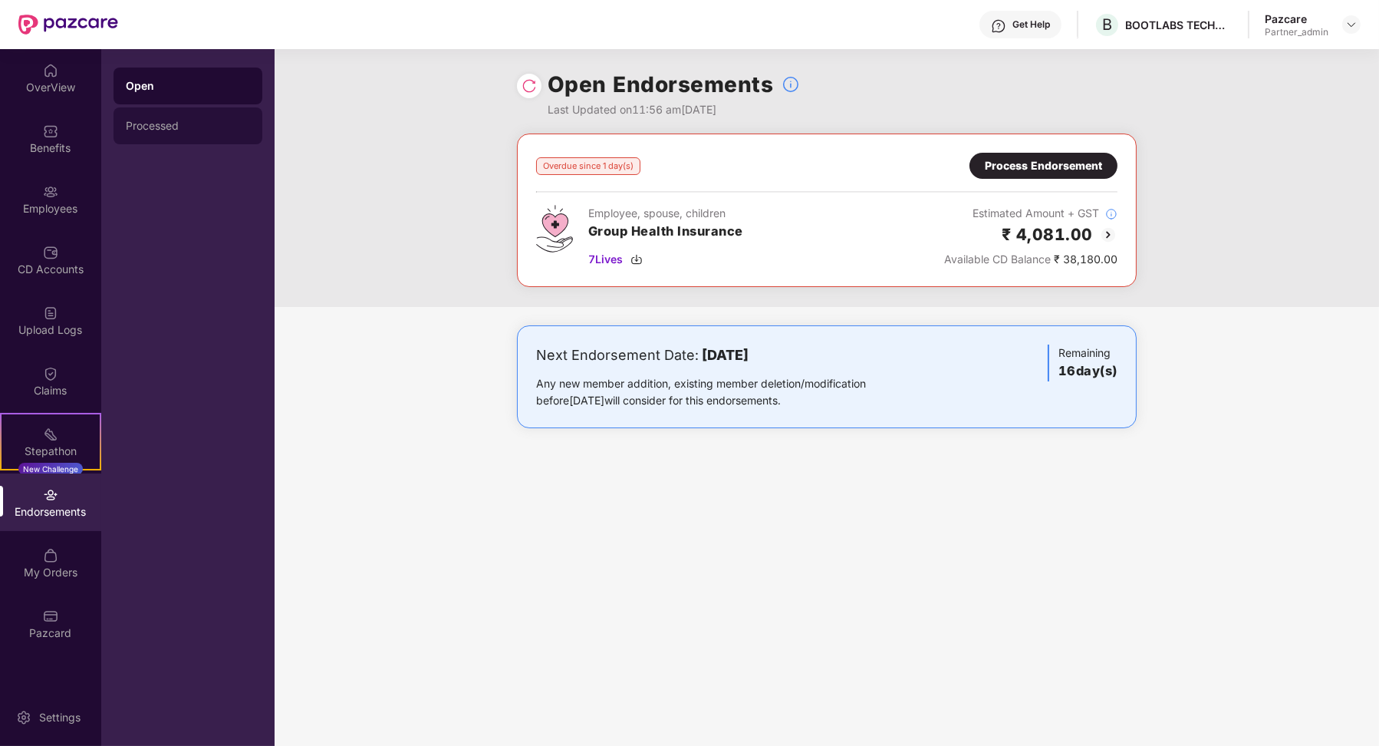
click at [197, 125] on div "Processed" at bounding box center [188, 126] width 124 height 12
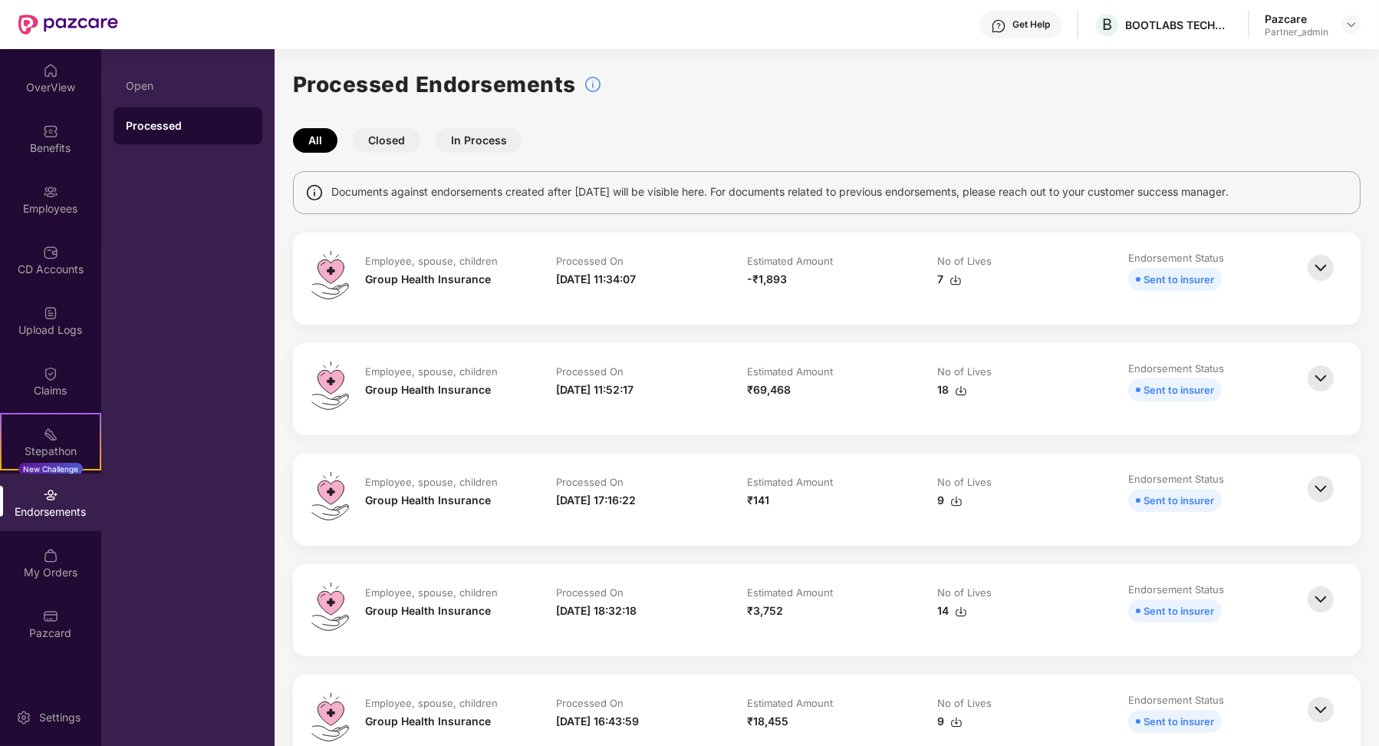
scroll to position [2, 0]
click at [485, 127] on button "In Process" at bounding box center [479, 139] width 87 height 25
click at [384, 133] on button "Closed" at bounding box center [386, 139] width 67 height 25
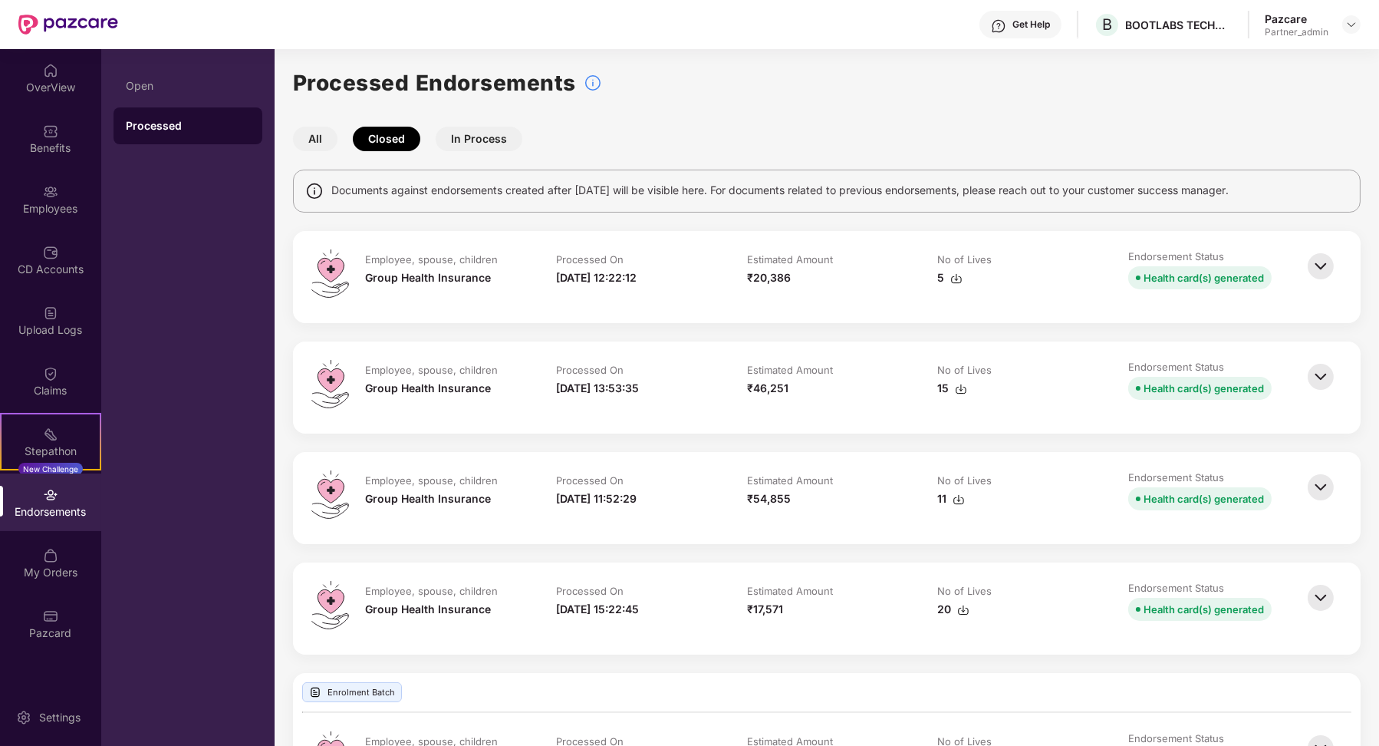
click at [1124, 264] on td "Endorsement Status Health card(s) generated" at bounding box center [1208, 276] width 191 height 55
click at [1329, 268] on img at bounding box center [1321, 266] width 34 height 34
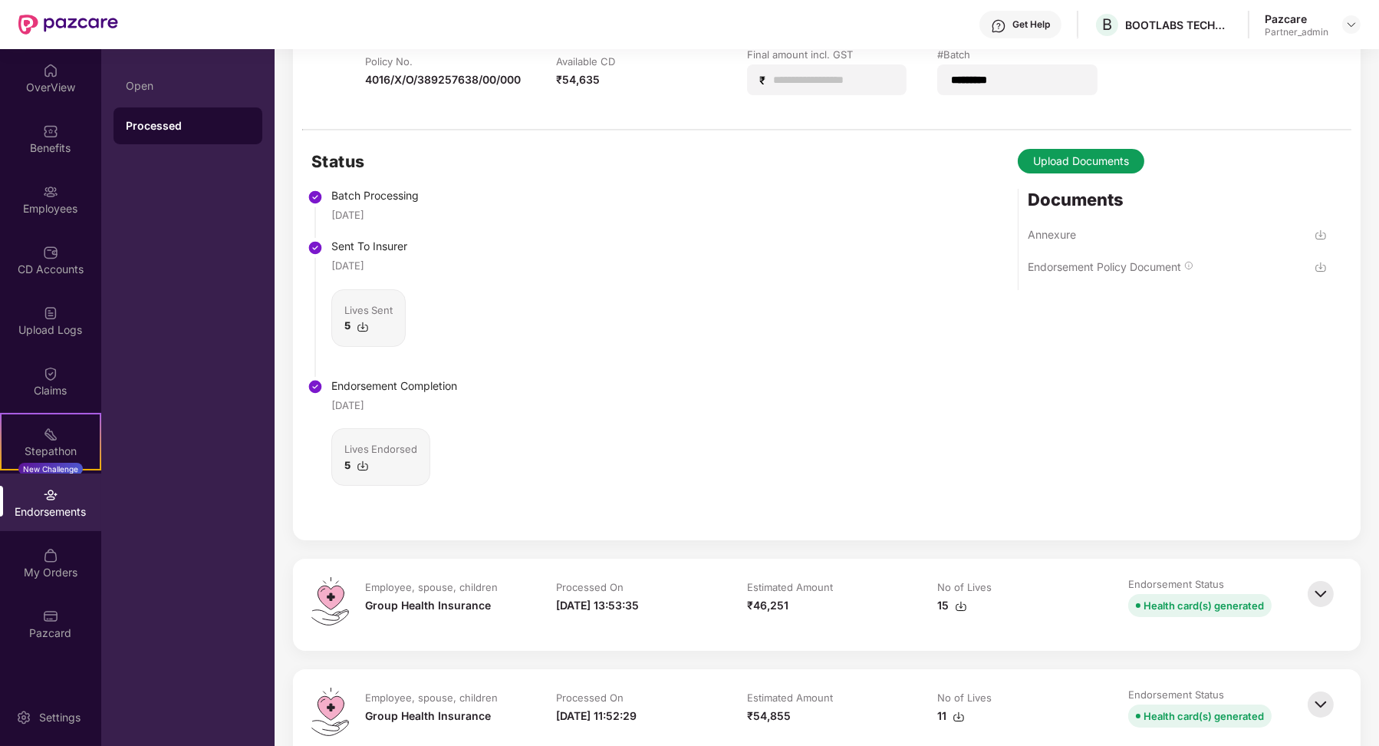
scroll to position [281, 0]
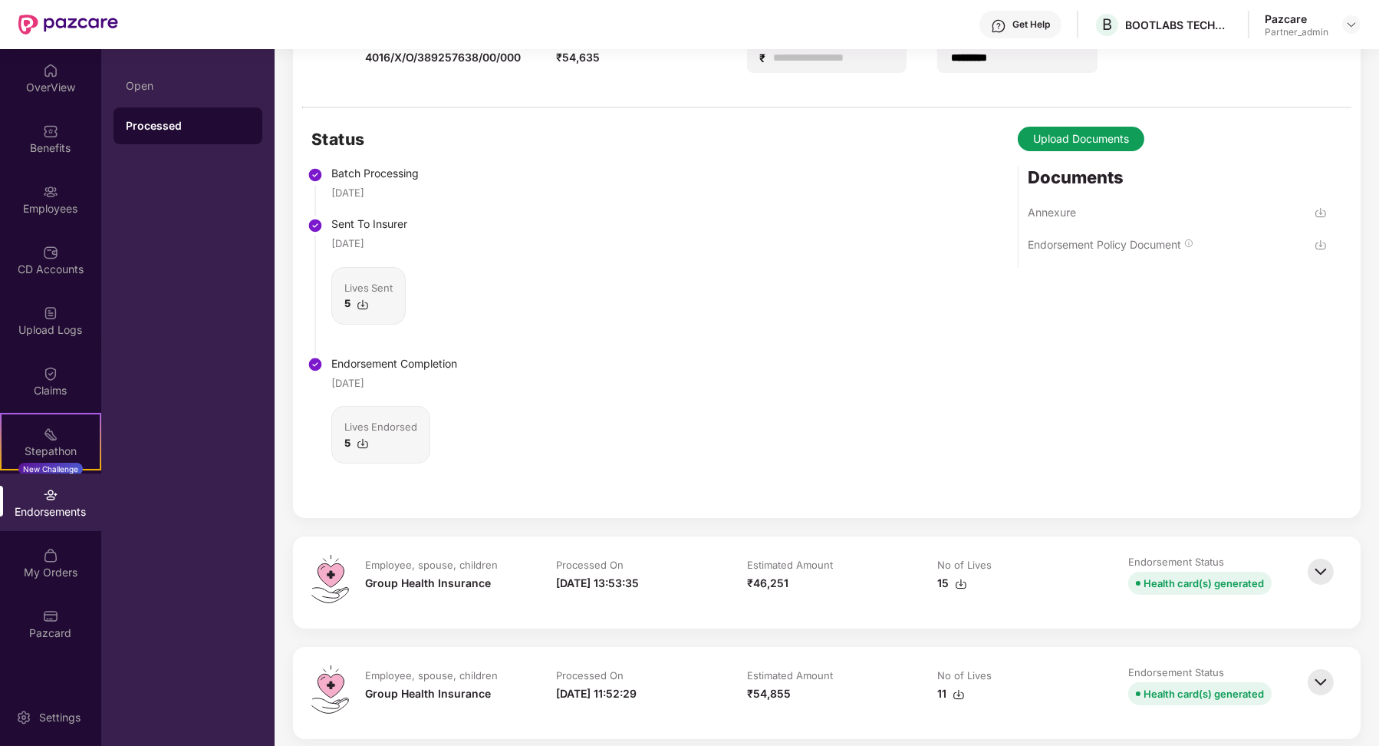
click at [1329, 558] on img at bounding box center [1321, 572] width 34 height 34
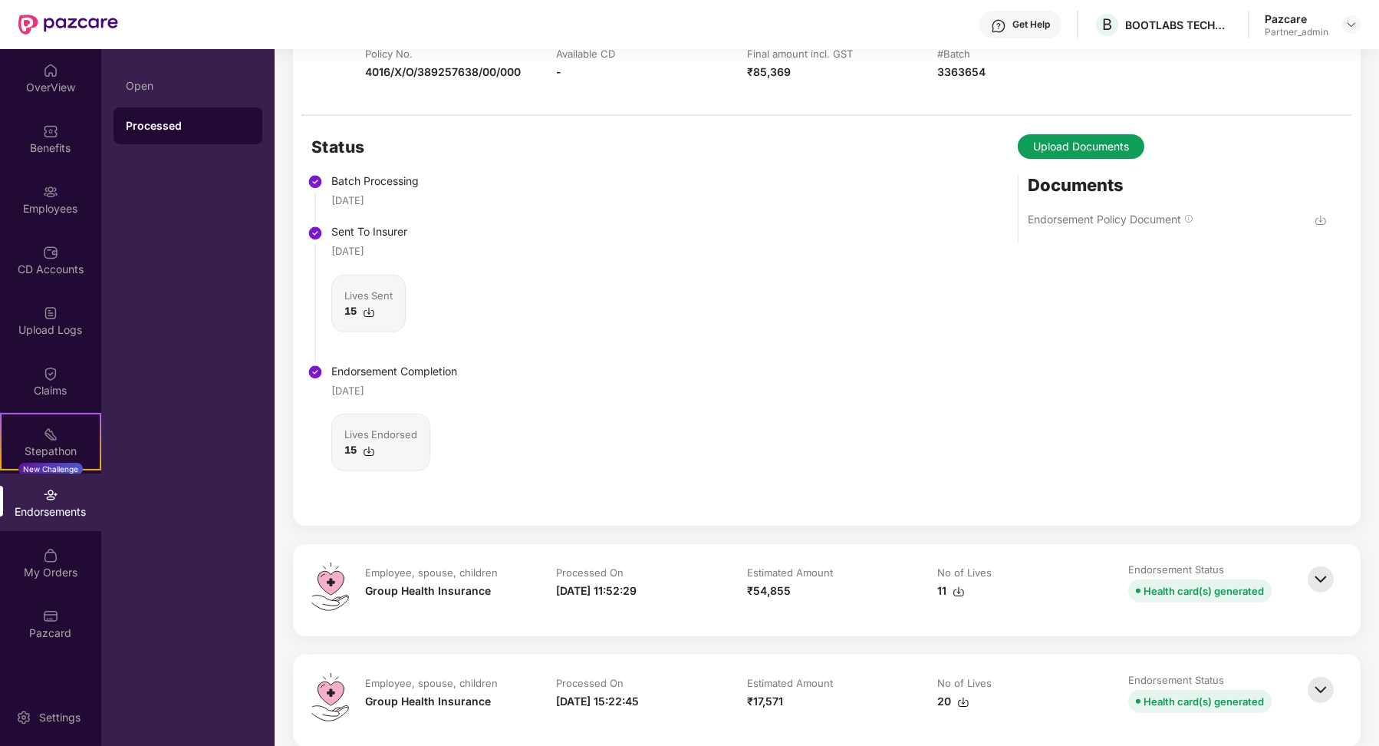
scroll to position [938, 0]
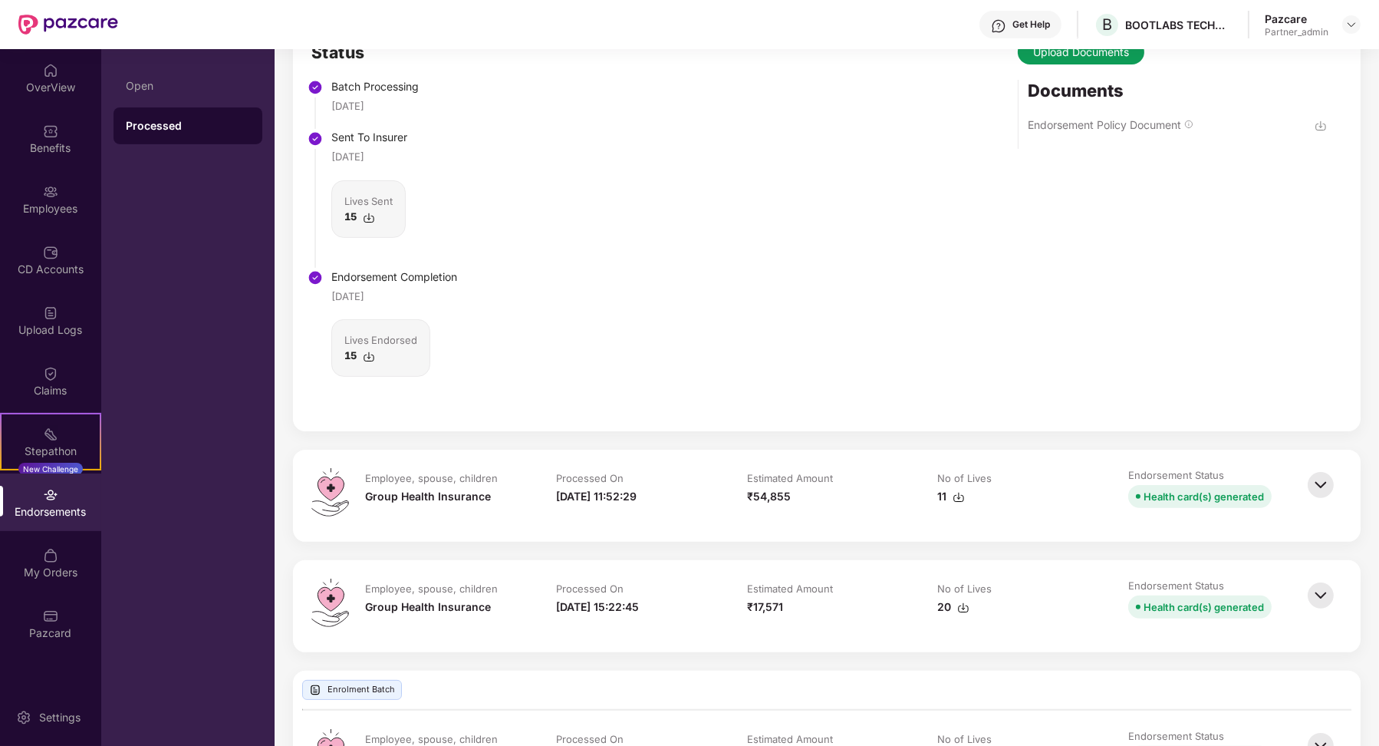
click at [1289, 487] on td "Endorsement Status Health card(s) generated" at bounding box center [1208, 495] width 191 height 55
click at [1329, 469] on img at bounding box center [1321, 485] width 34 height 34
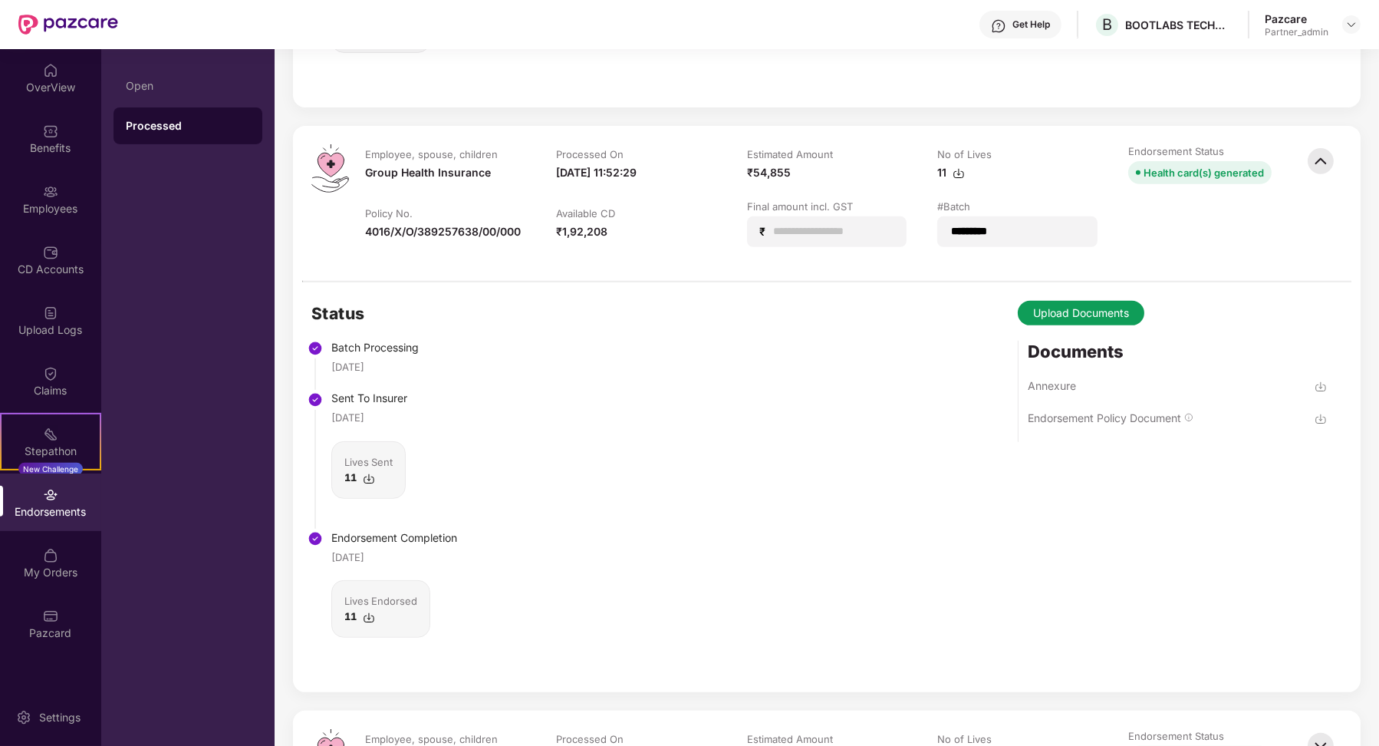
scroll to position [557, 0]
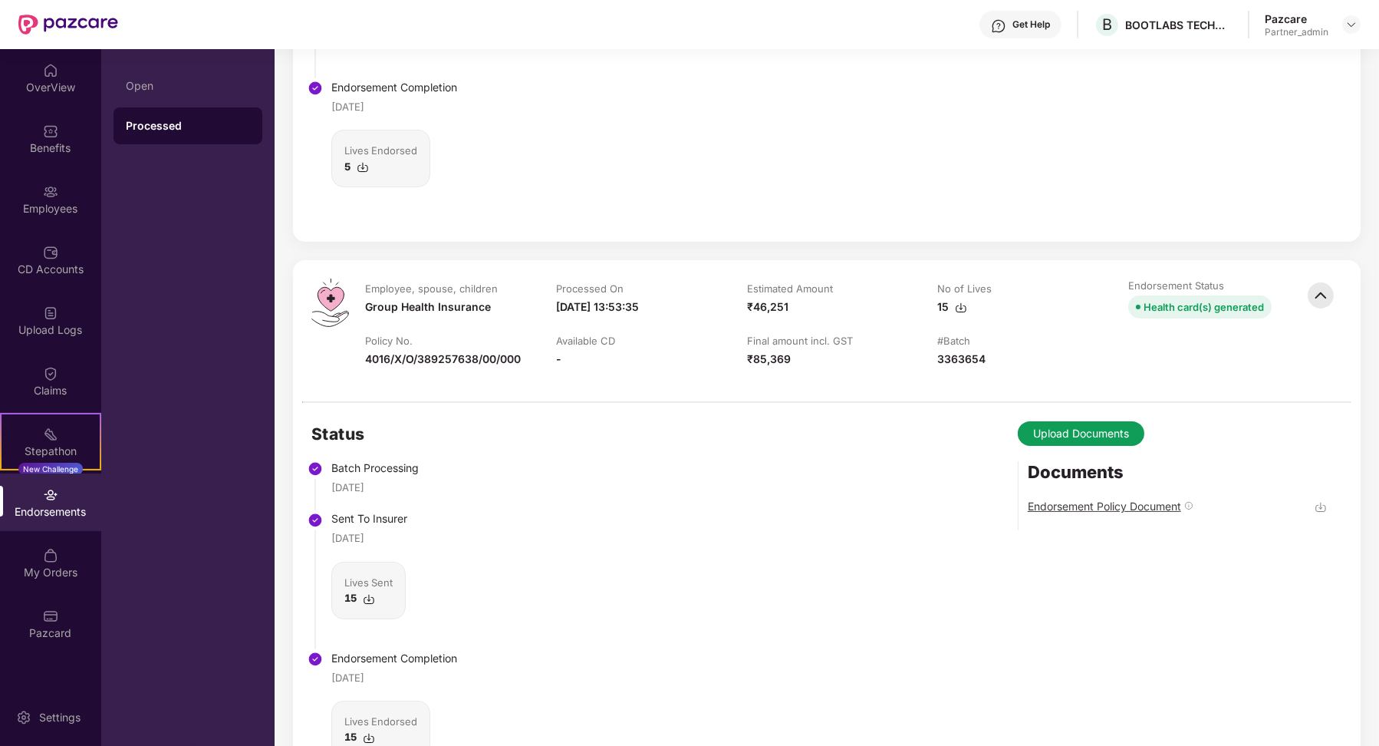
click at [1049, 501] on div "Endorsement Policy Document" at bounding box center [1104, 506] width 153 height 15
click at [782, 200] on div "Status Batch Processing 01 Aug 2025 Sent To Insurer 01 Aug 2025 Lives Sent 5 En…" at bounding box center [827, 37] width 1068 height 410
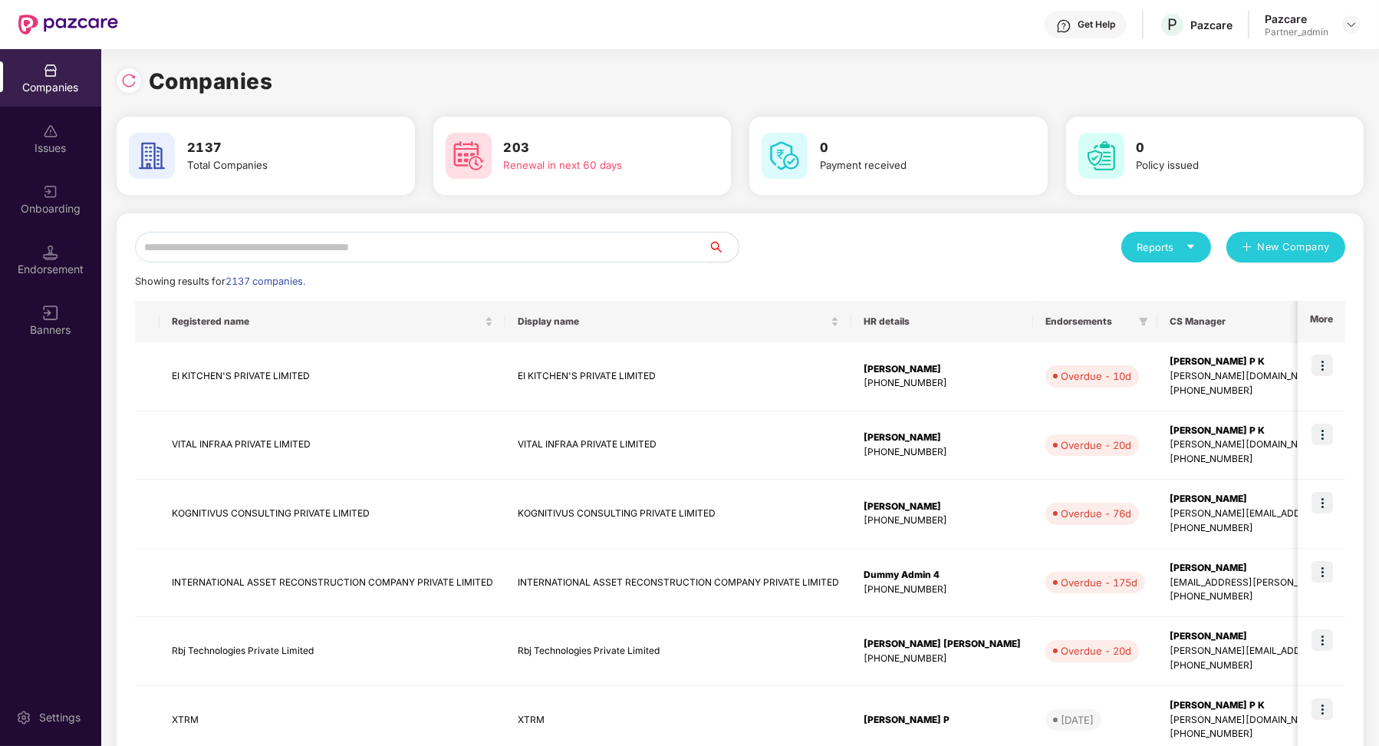
click at [266, 254] on input "text" at bounding box center [421, 247] width 573 height 31
click at [430, 253] on input "text" at bounding box center [421, 247] width 573 height 31
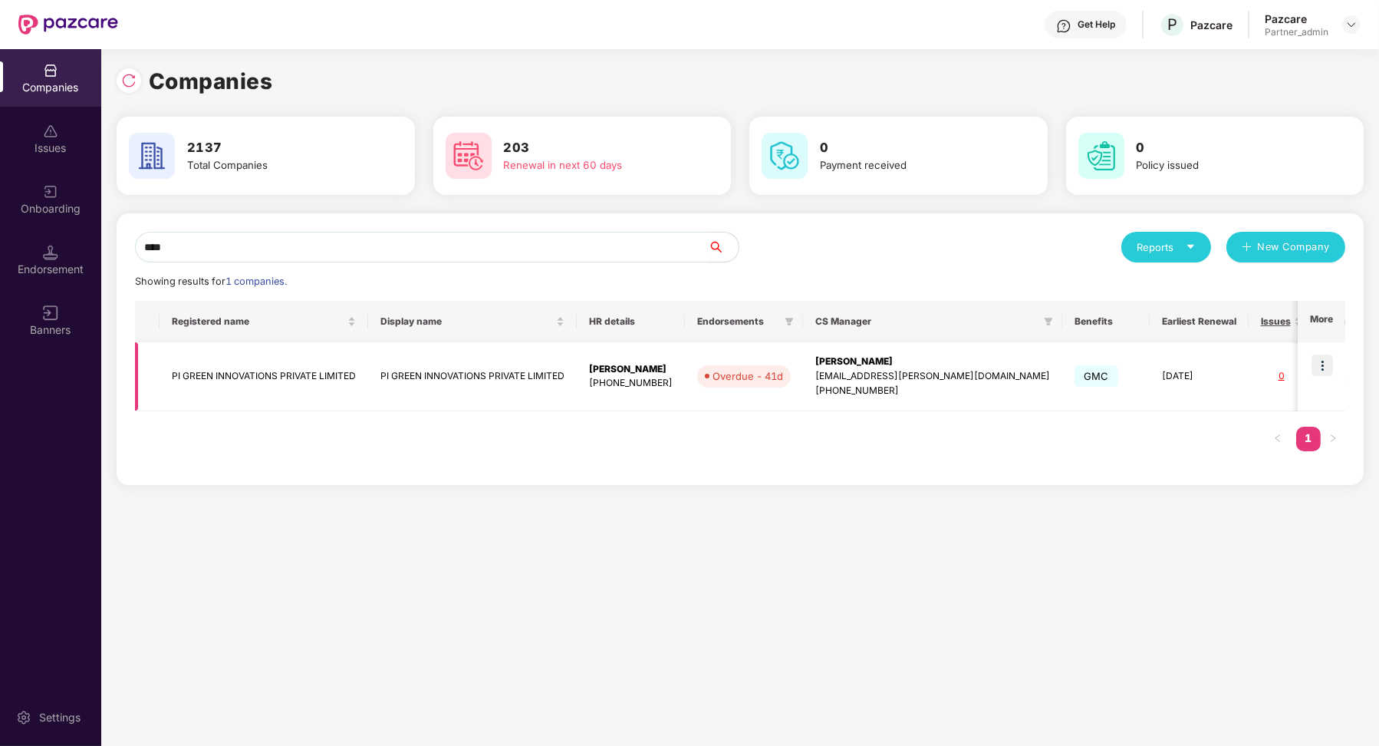
type input "****"
click at [1322, 365] on img at bounding box center [1322, 364] width 21 height 21
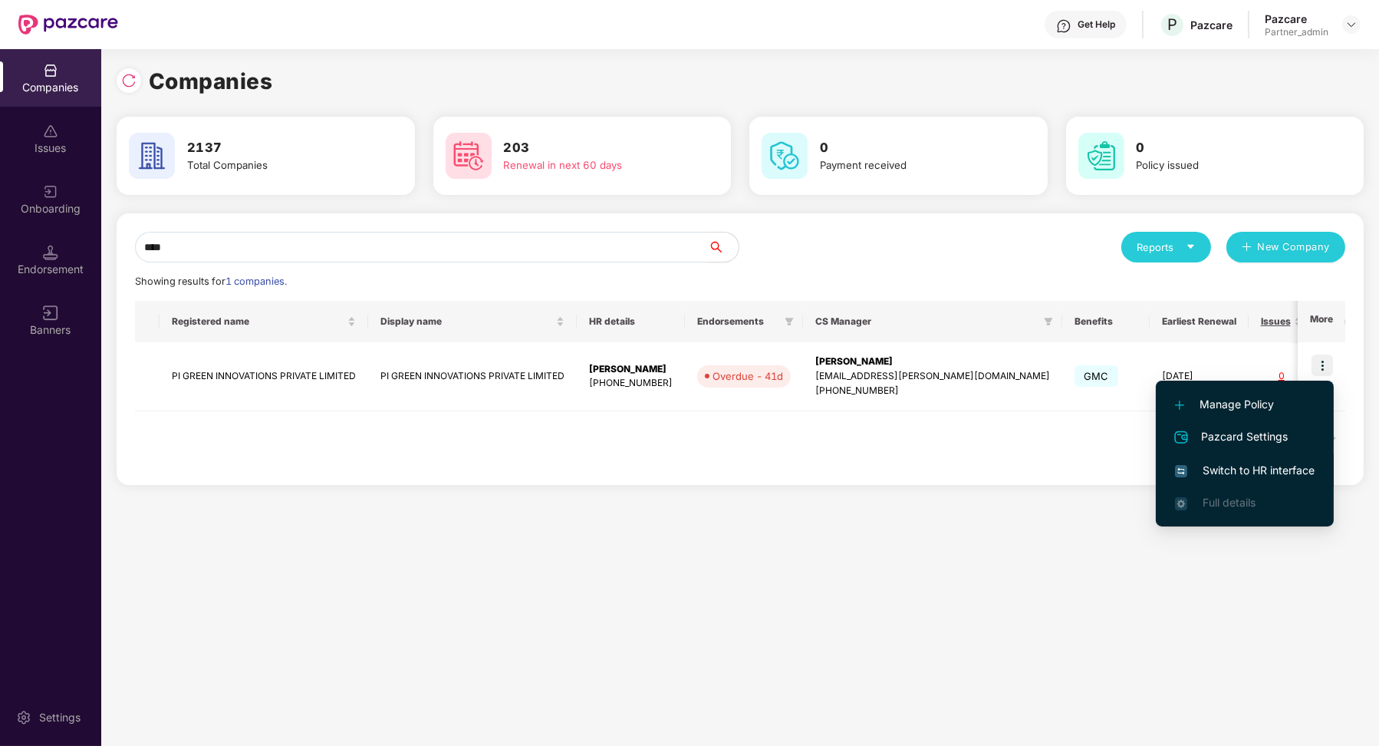
click at [1278, 480] on li "Switch to HR interface" at bounding box center [1245, 470] width 178 height 32
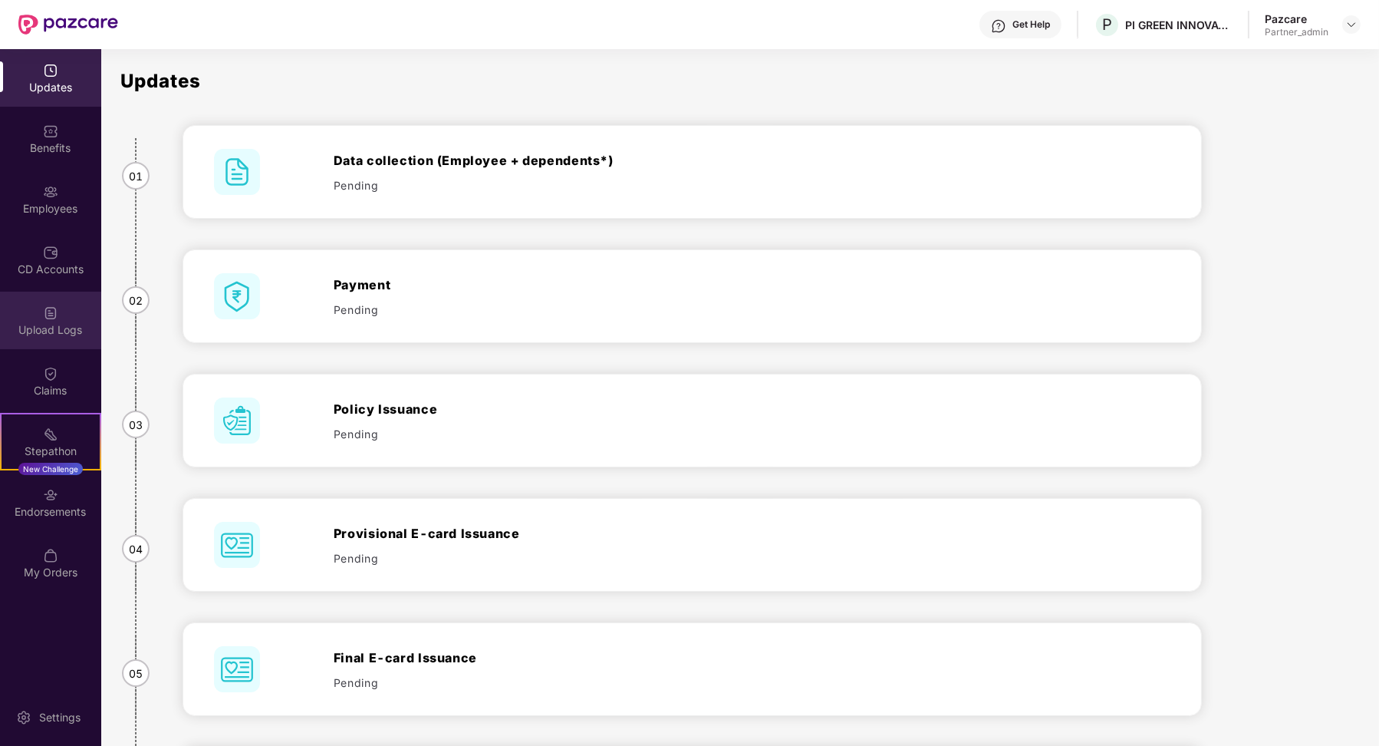
click at [58, 312] on img at bounding box center [50, 312] width 15 height 15
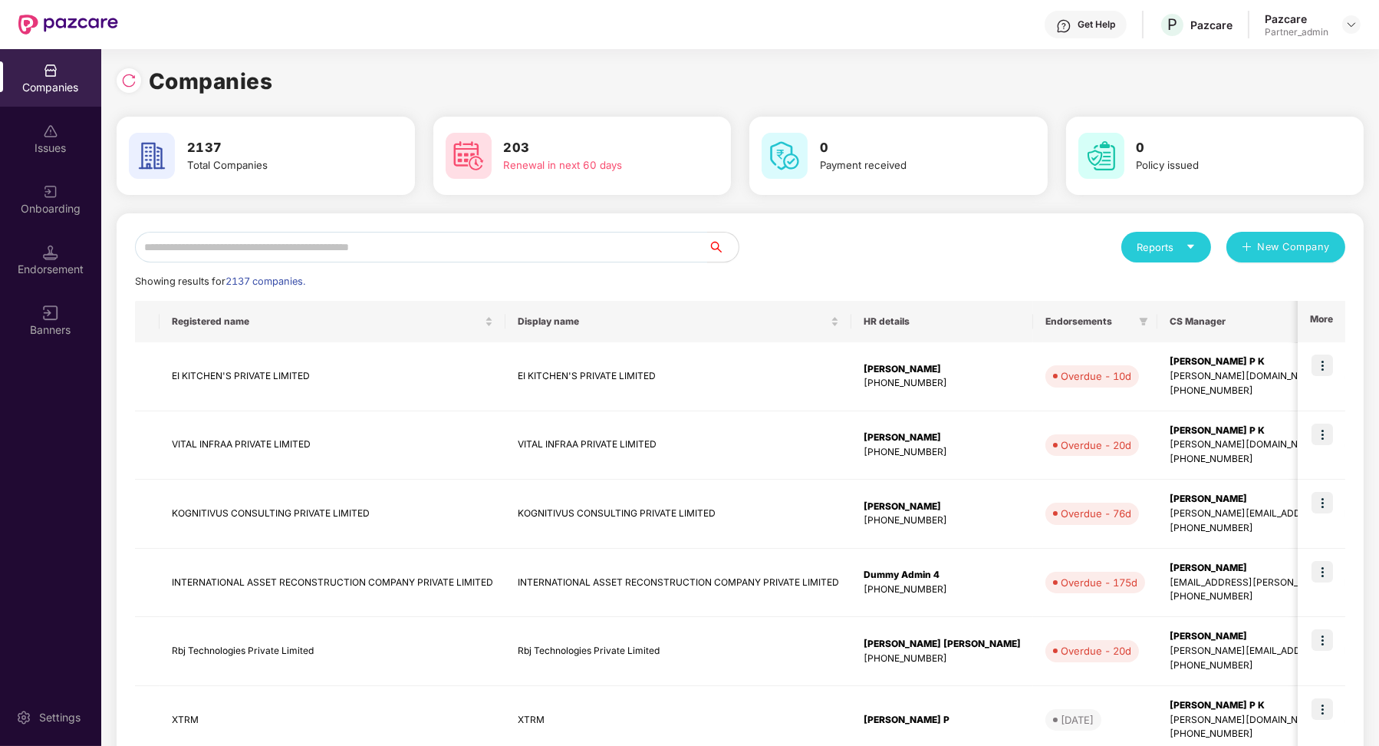
click at [42, 230] on div "Companies Issues Onboarding Endorsement Banners" at bounding box center [50, 200] width 101 height 303
click at [45, 237] on div "Endorsement" at bounding box center [50, 260] width 101 height 58
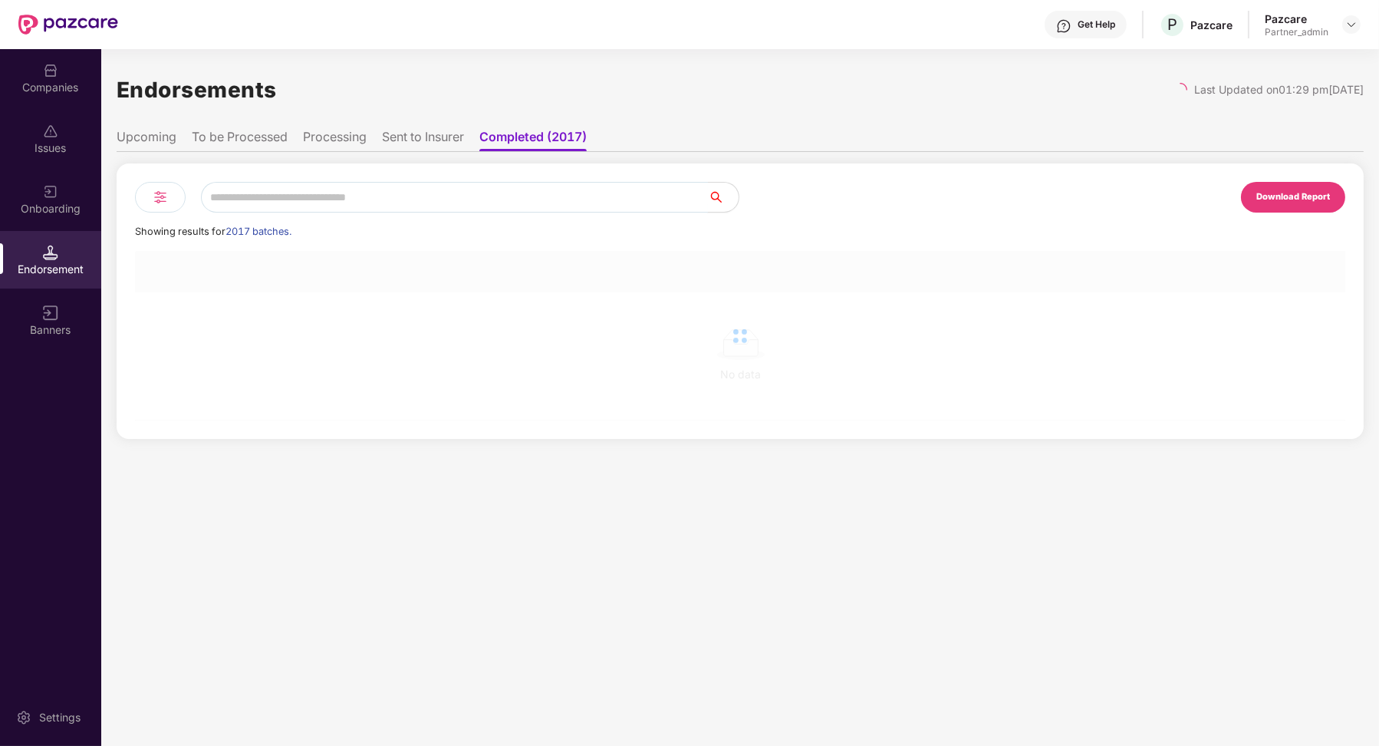
click at [282, 200] on input "text" at bounding box center [454, 197] width 507 height 31
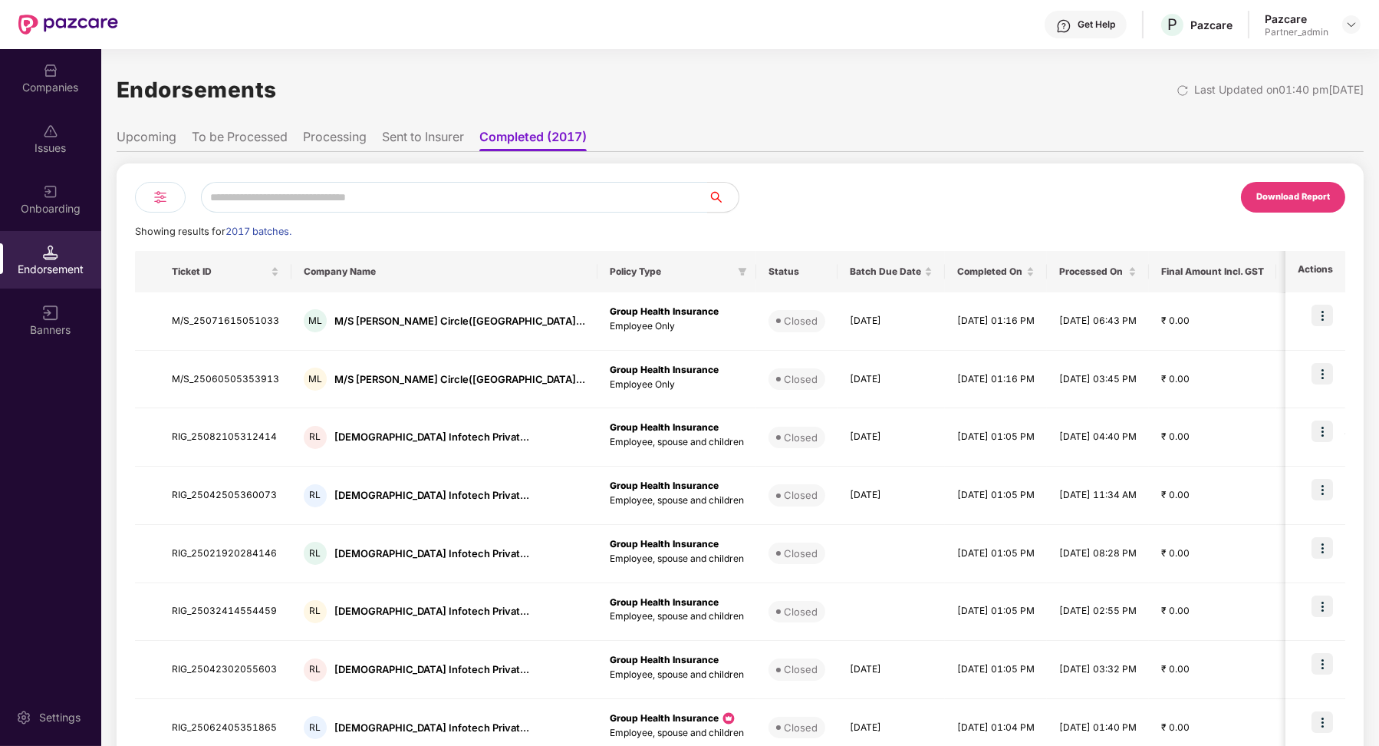
click at [266, 137] on li "To be Processed" at bounding box center [240, 140] width 96 height 22
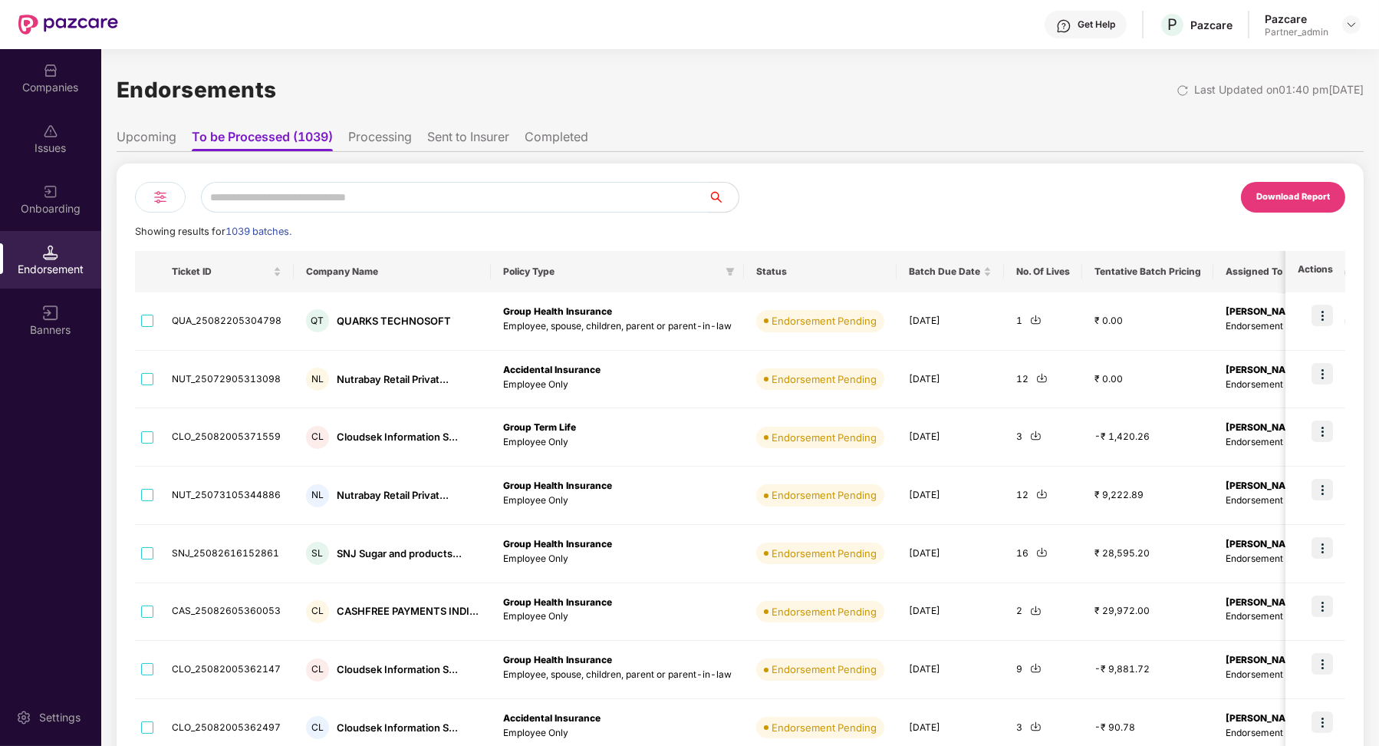
click at [288, 182] on input "text" at bounding box center [454, 197] width 507 height 31
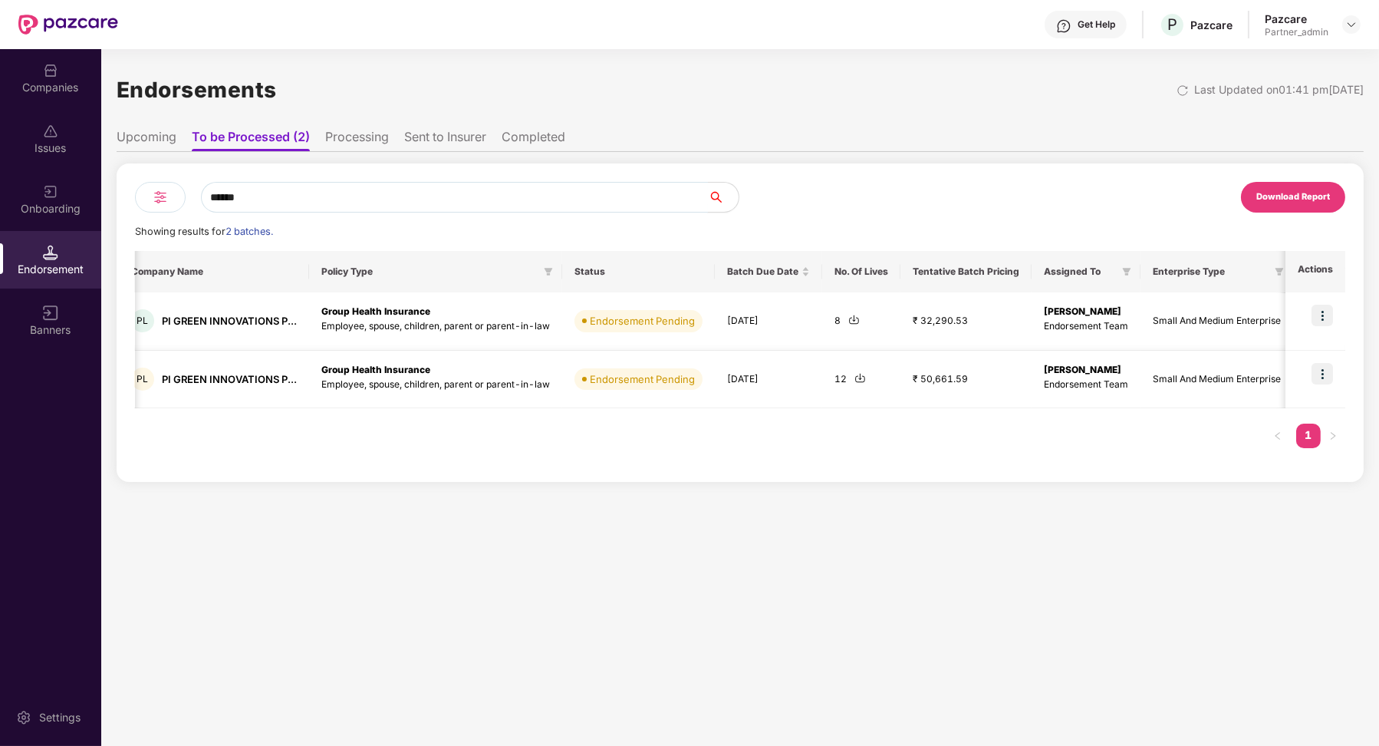
scroll to position [0, 181]
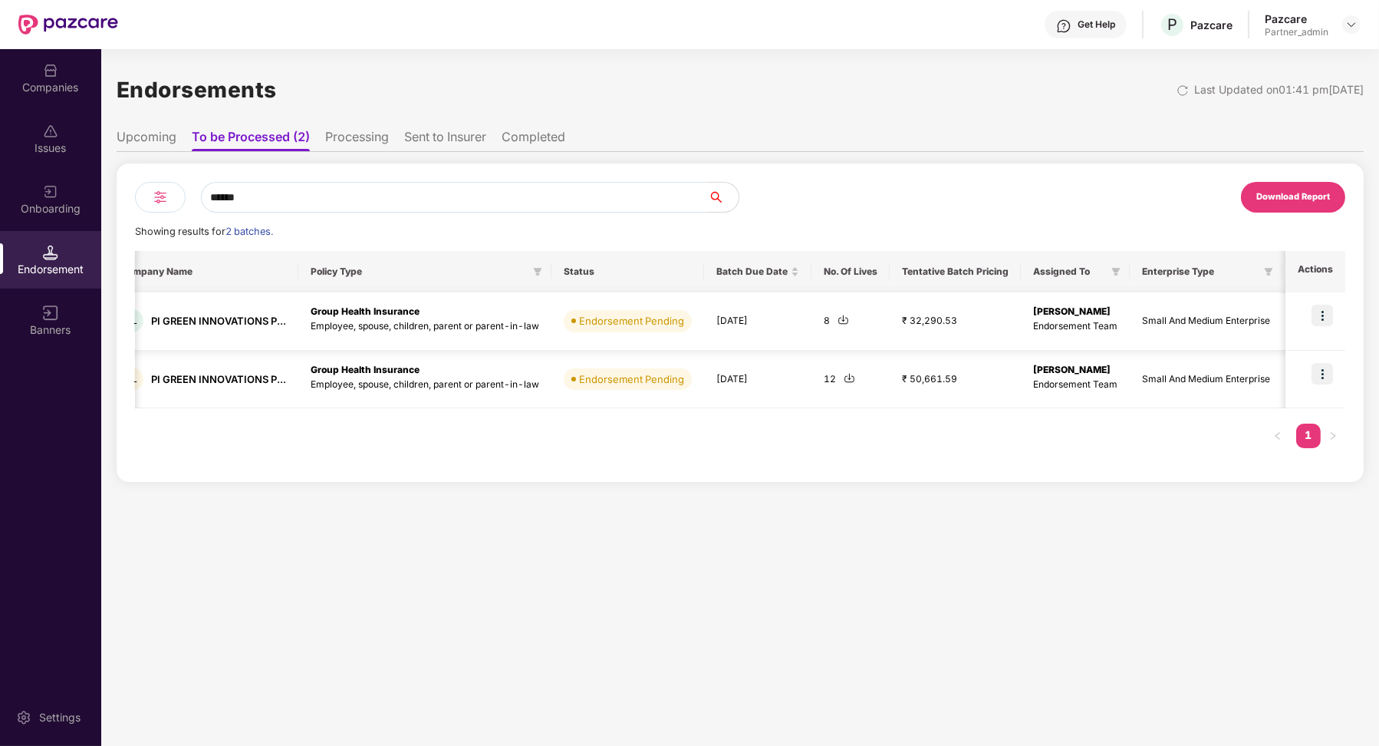
type input "******"
click at [1320, 310] on img at bounding box center [1322, 315] width 21 height 21
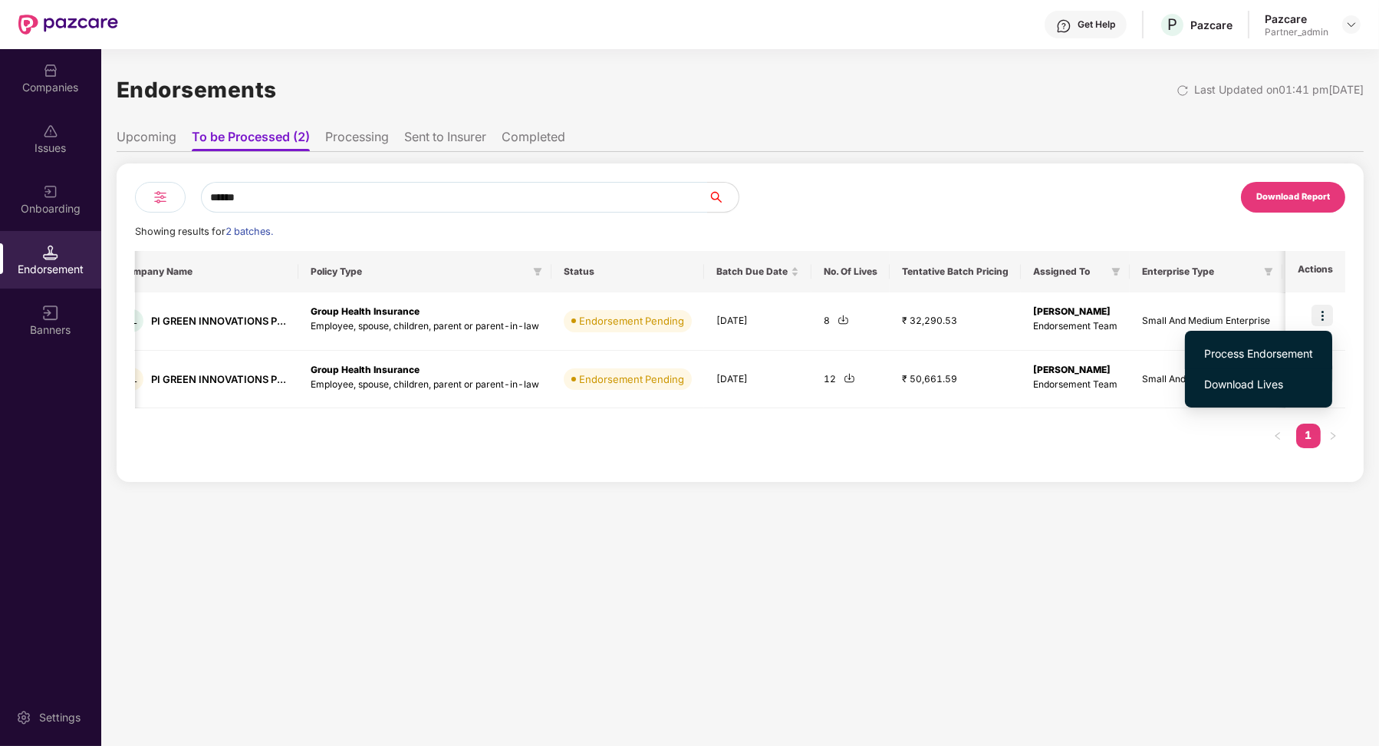
click at [1270, 349] on span "Process Endorsement" at bounding box center [1258, 353] width 109 height 17
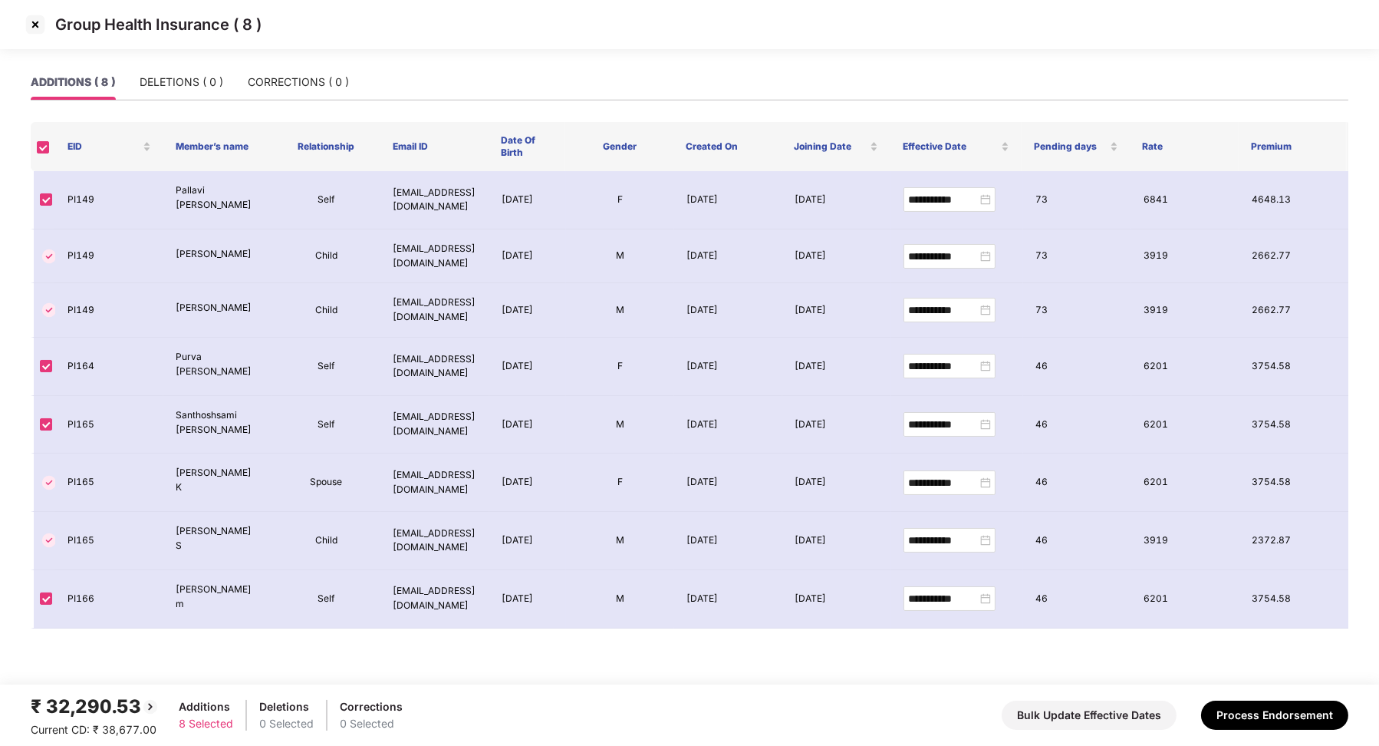
click at [40, 25] on img at bounding box center [35, 24] width 25 height 25
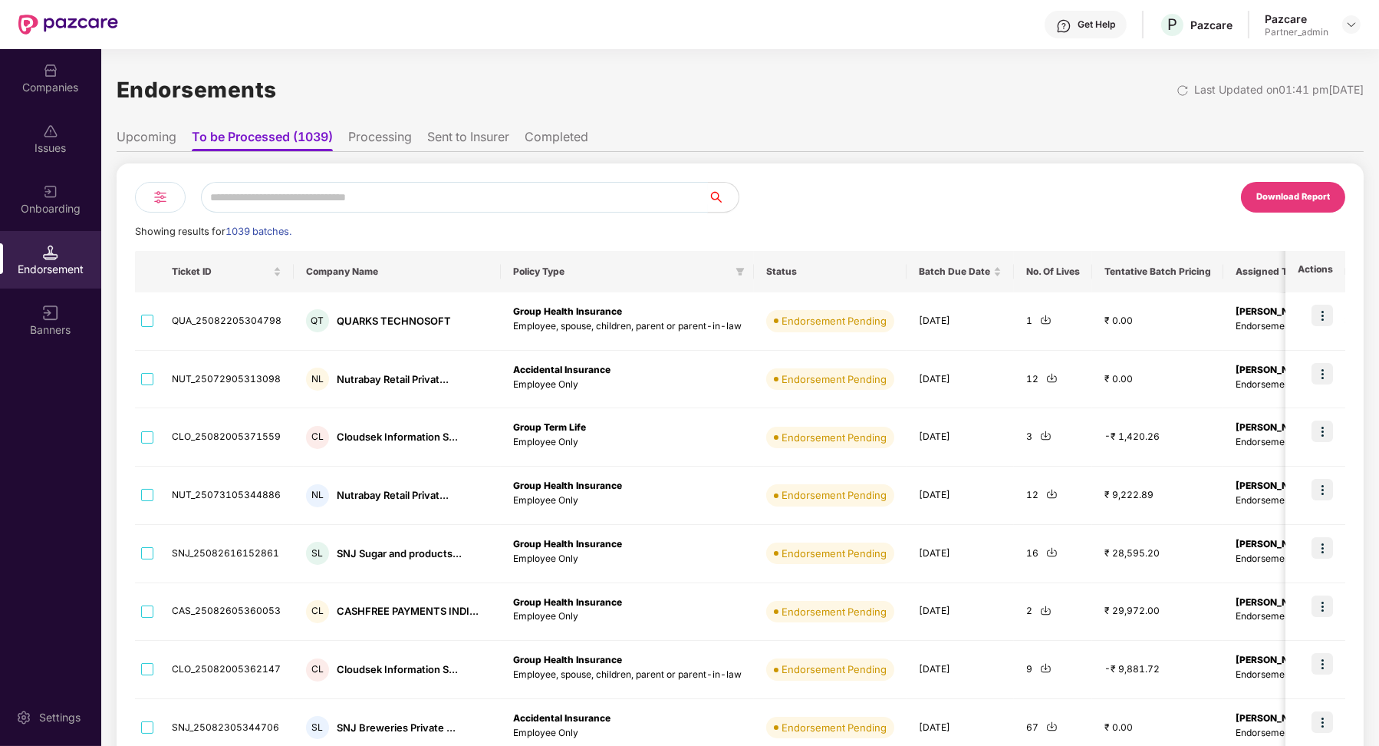
click at [434, 196] on input "text" at bounding box center [454, 197] width 507 height 31
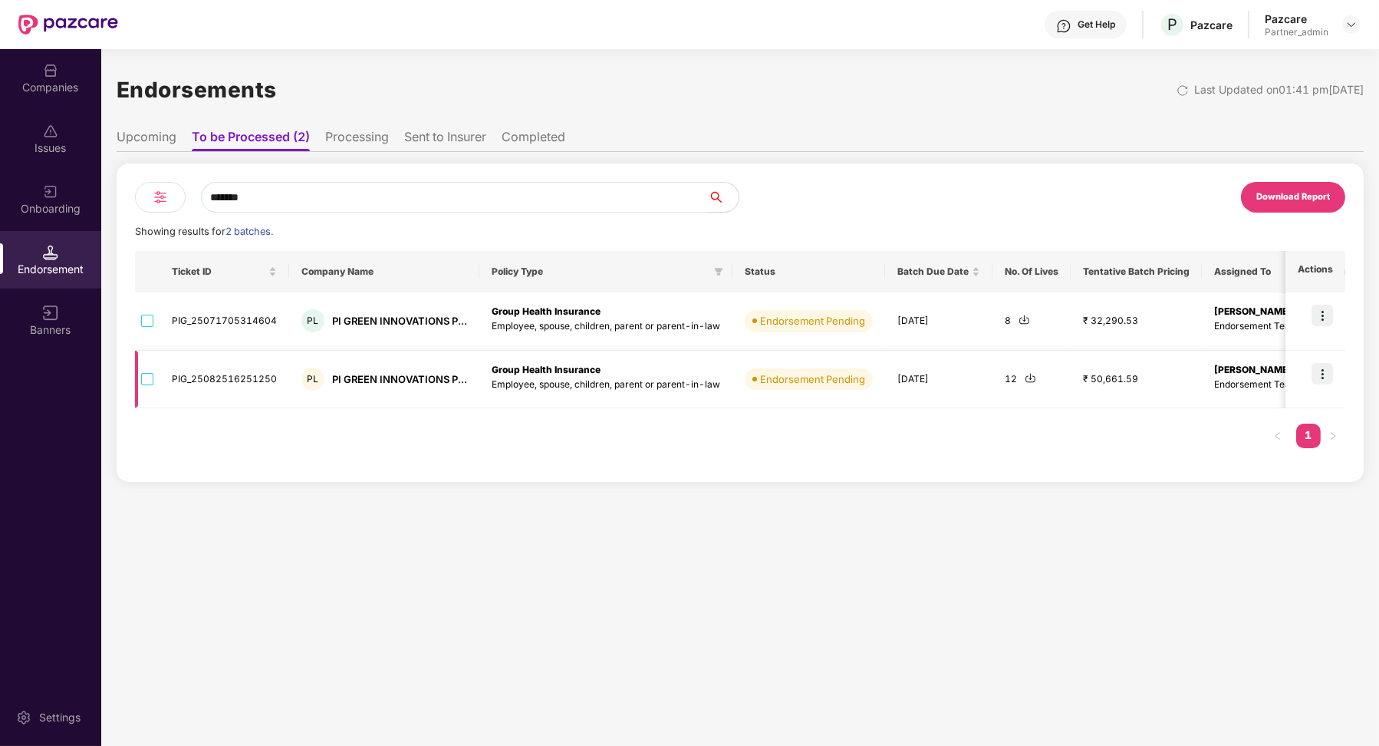
type input "*******"
click at [1321, 370] on img at bounding box center [1322, 373] width 21 height 21
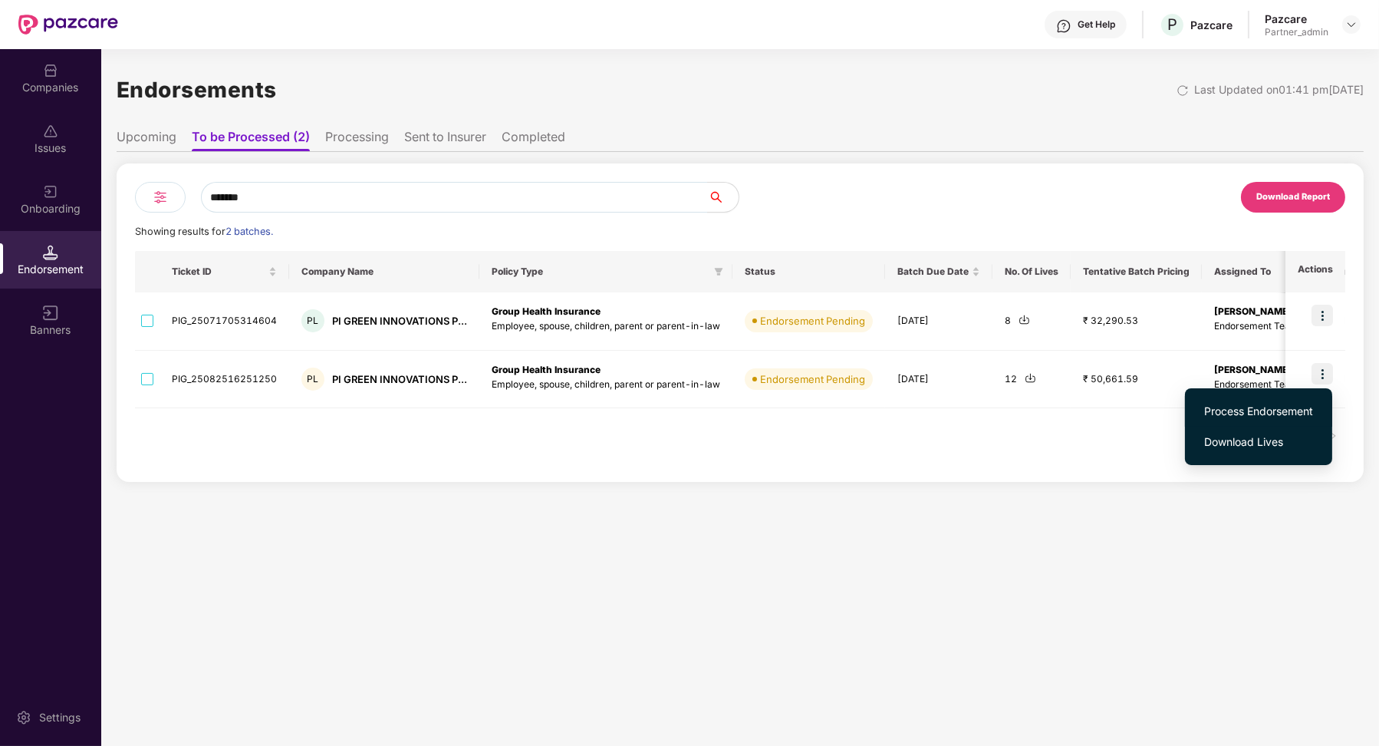
click at [1273, 411] on span "Process Endorsement" at bounding box center [1258, 411] width 109 height 17
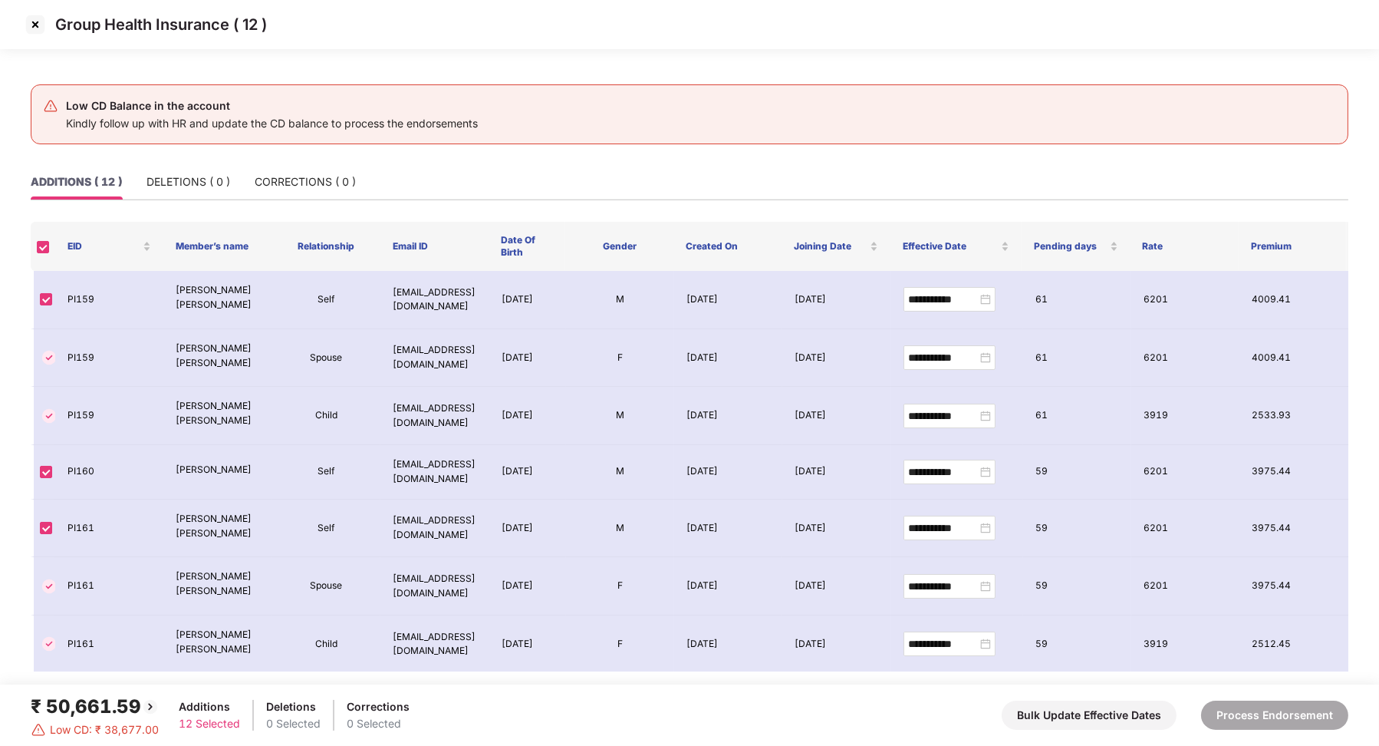
click at [31, 27] on img at bounding box center [35, 24] width 25 height 25
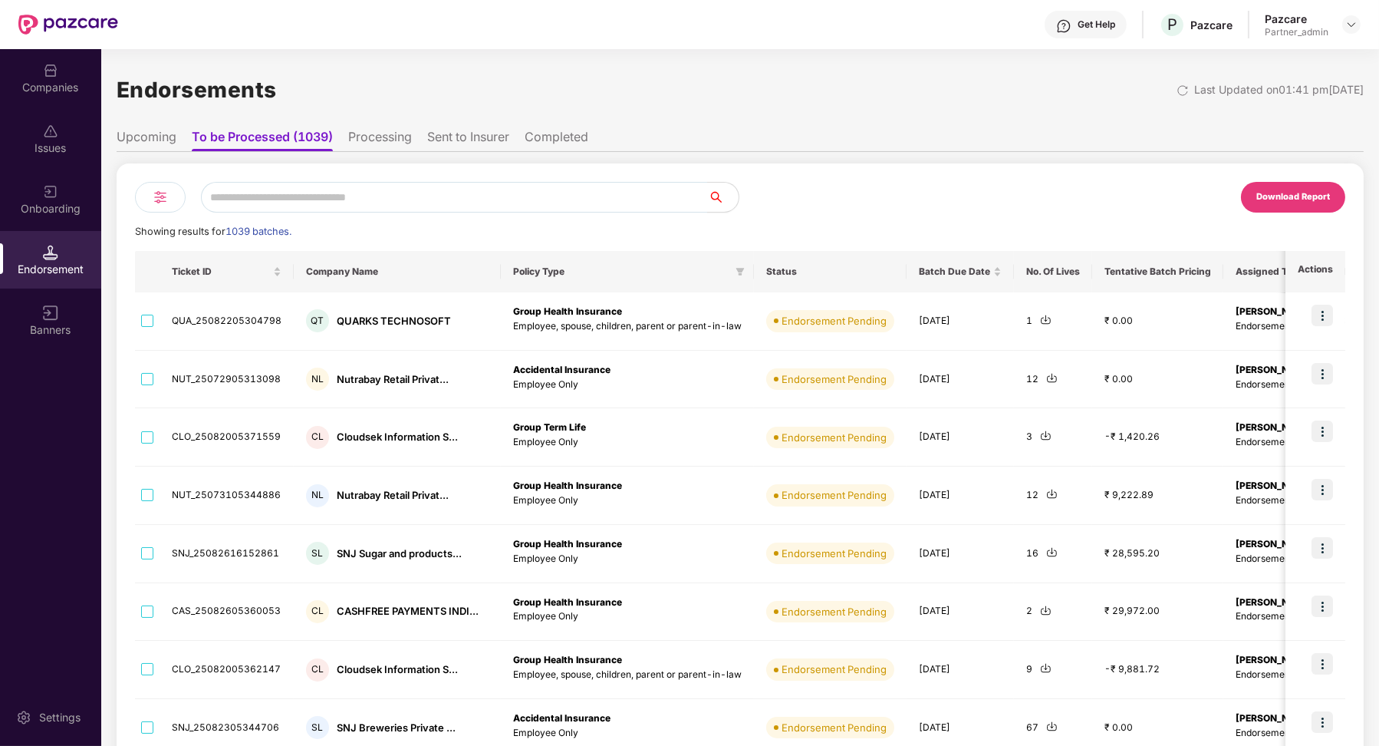
click at [451, 143] on li "Sent to Insurer" at bounding box center [468, 140] width 82 height 22
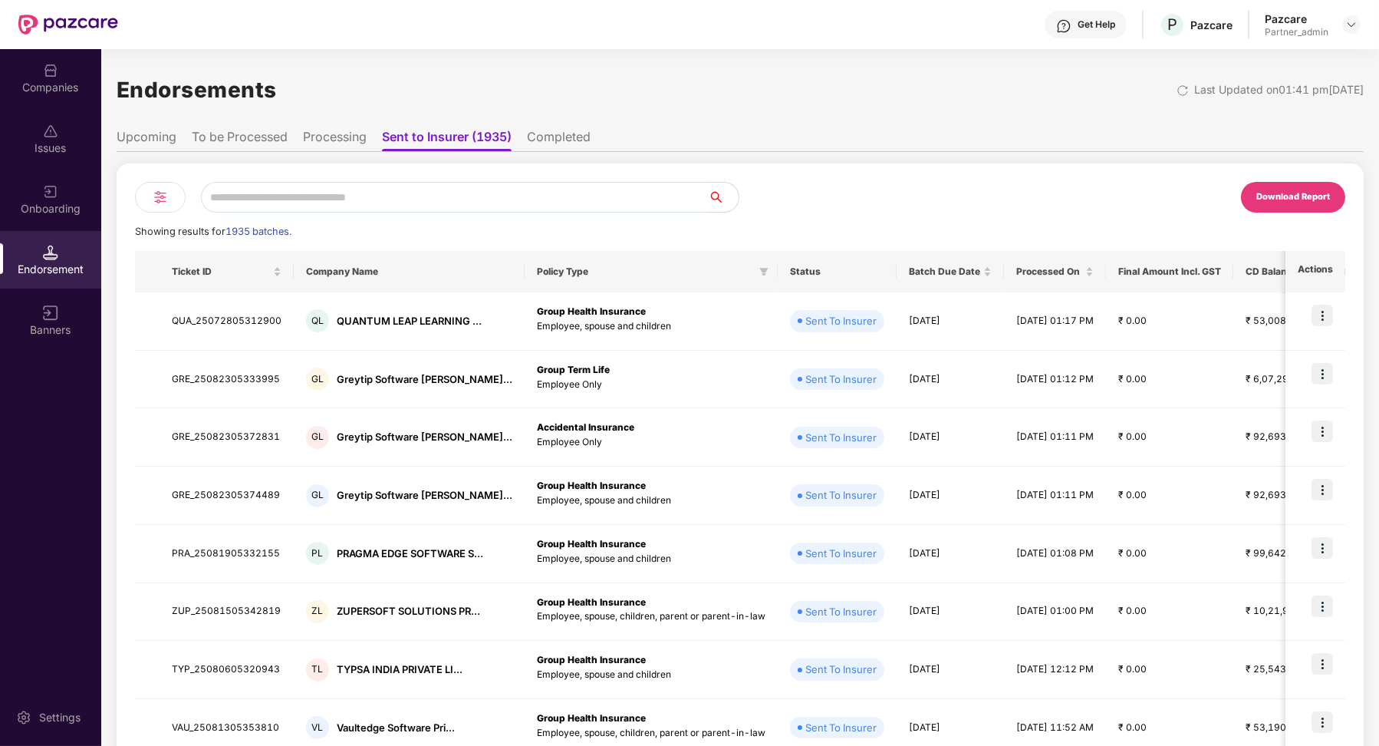
click at [440, 201] on input "text" at bounding box center [454, 197] width 507 height 31
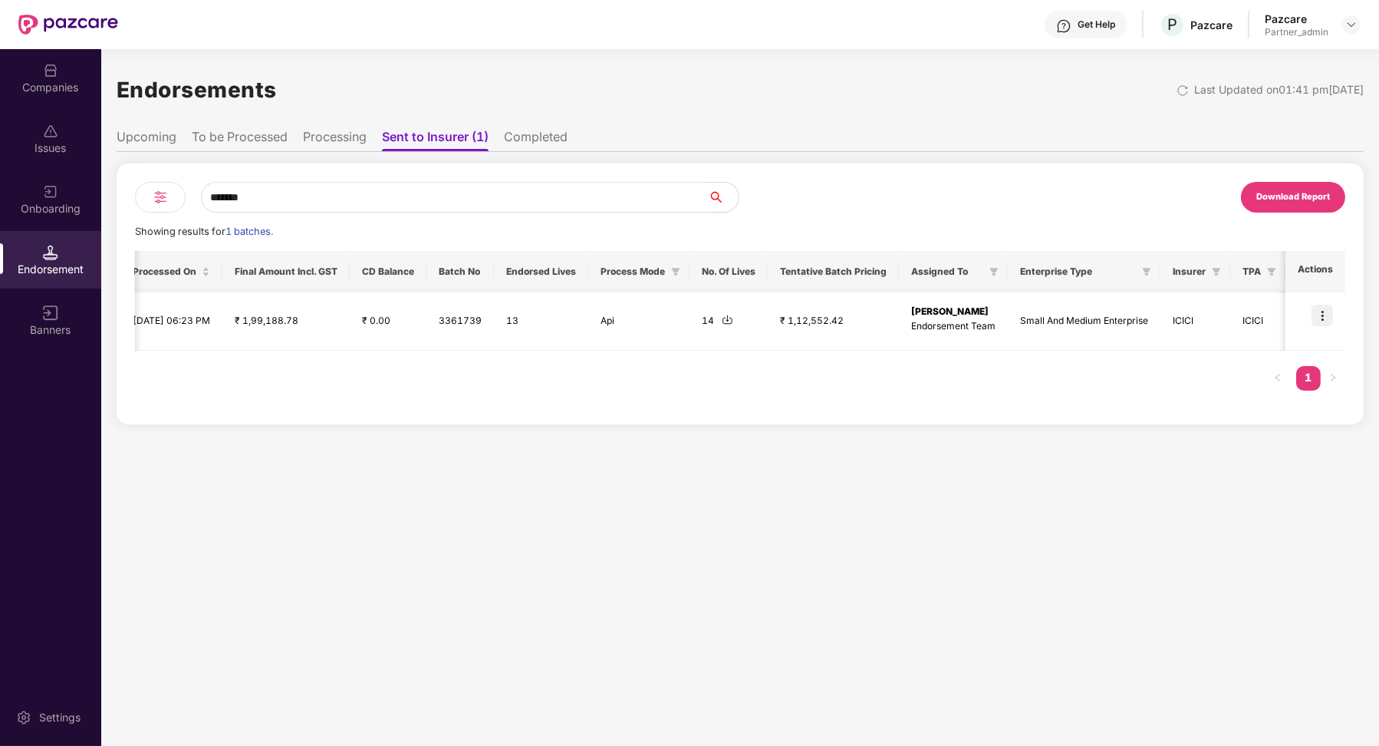
scroll to position [0, 0]
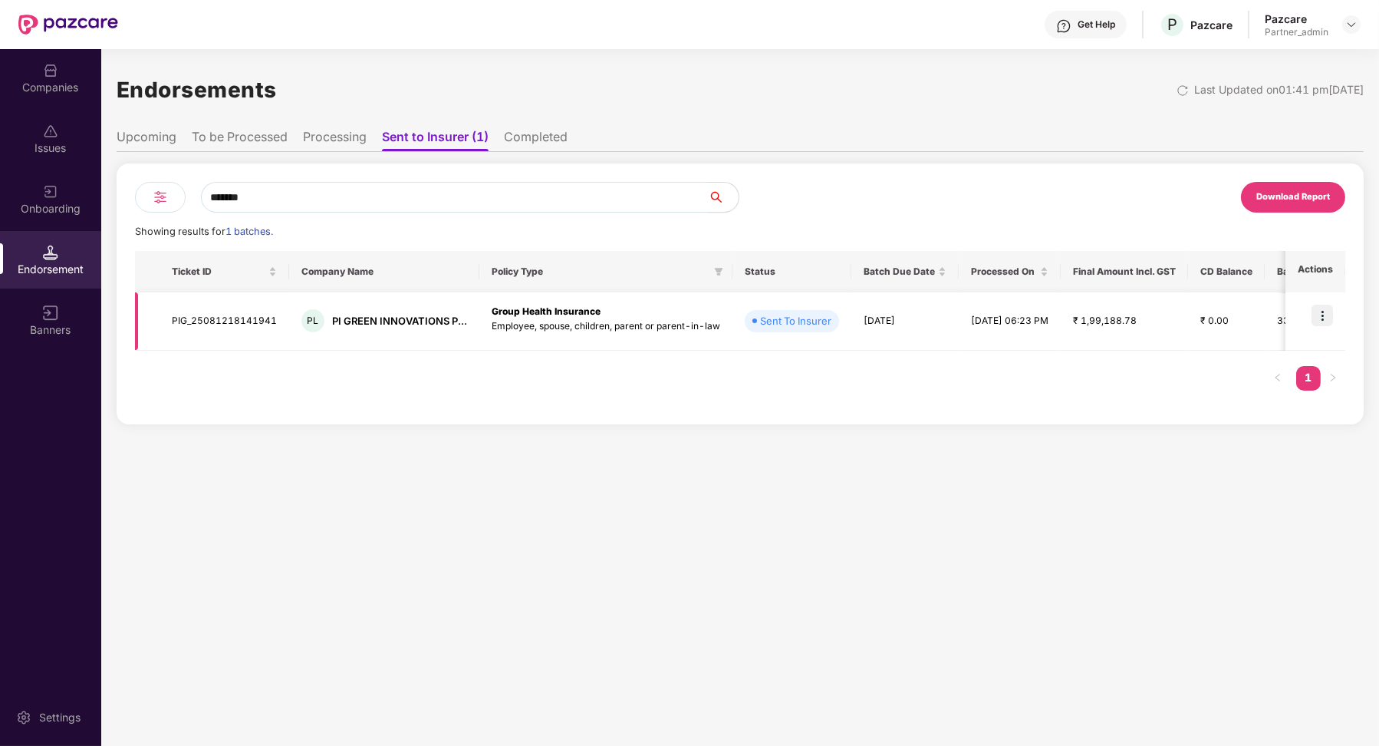
type input "*******"
